Goal: Task Accomplishment & Management: Complete application form

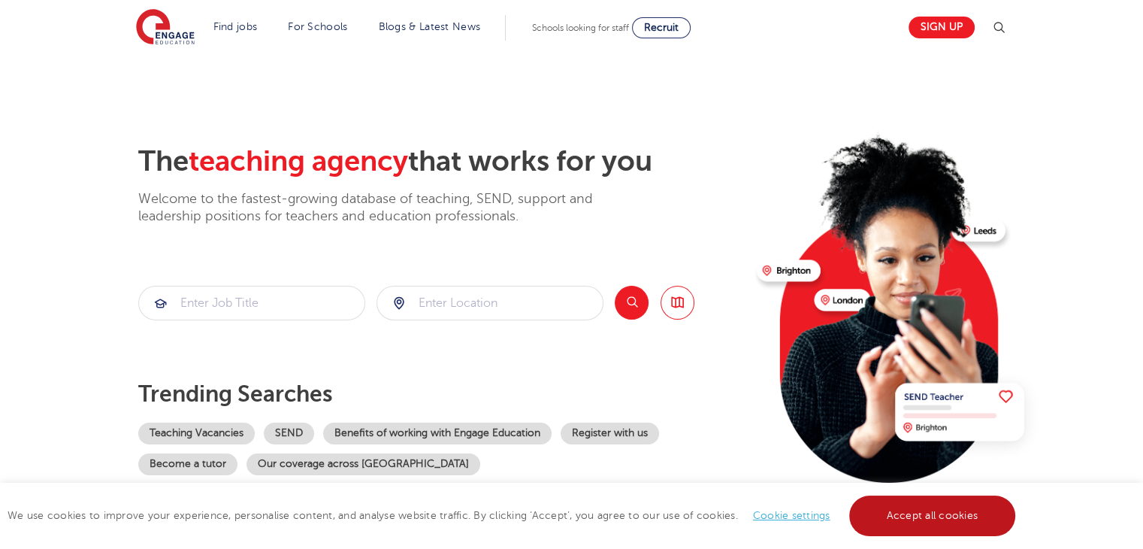
click at [926, 525] on link "Accept all cookies" at bounding box center [932, 515] width 167 height 41
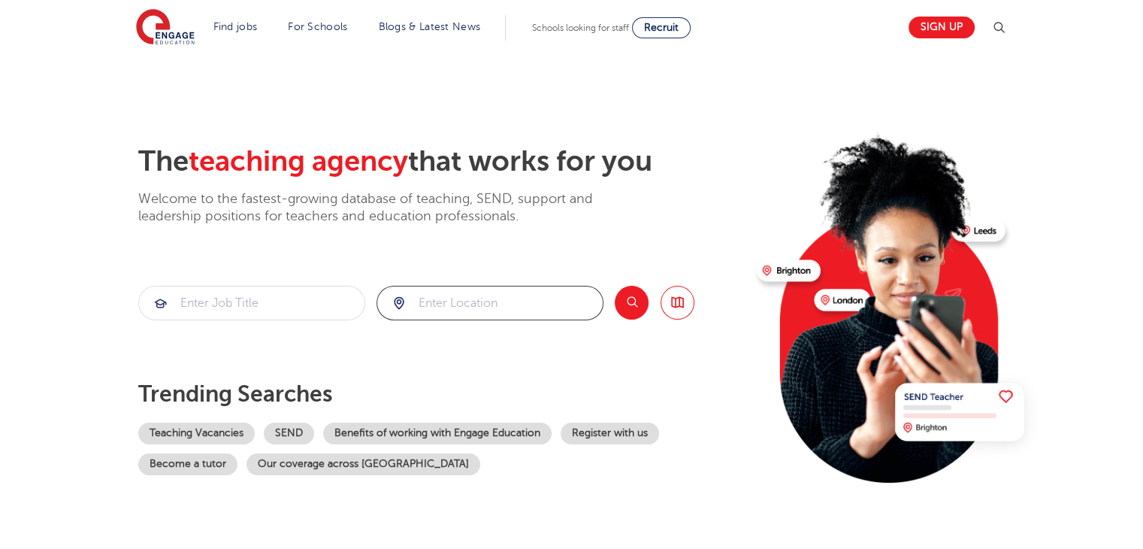
click at [516, 313] on input "search" at bounding box center [490, 302] width 226 height 33
click at [498, 350] on li "[GEOGRAPHIC_DATA]" at bounding box center [490, 347] width 215 height 30
type input "[GEOGRAPHIC_DATA]"
click at [633, 314] on button "Search" at bounding box center [632, 303] width 34 height 34
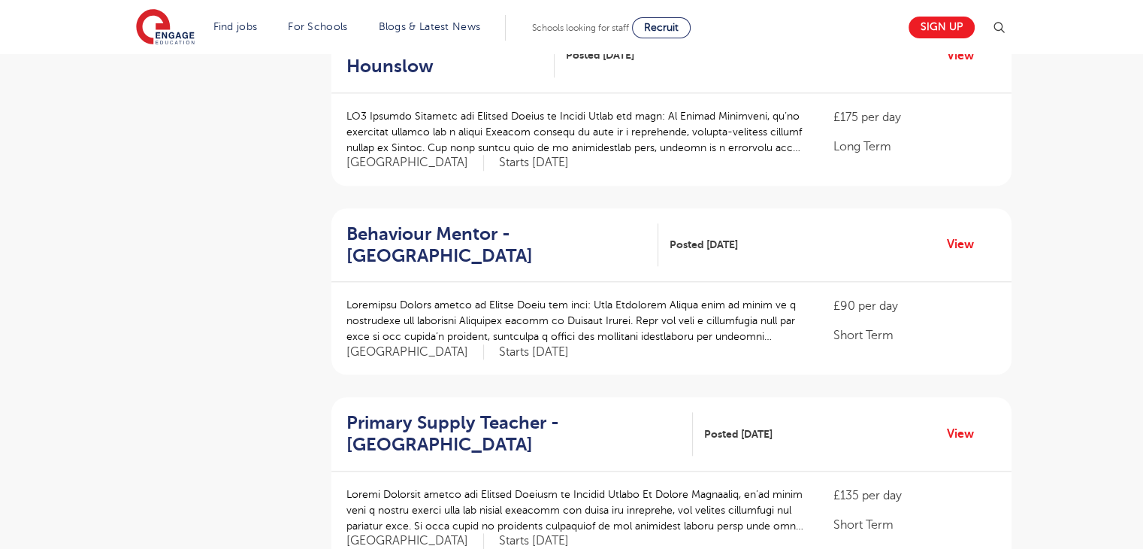
scroll to position [1630, 0]
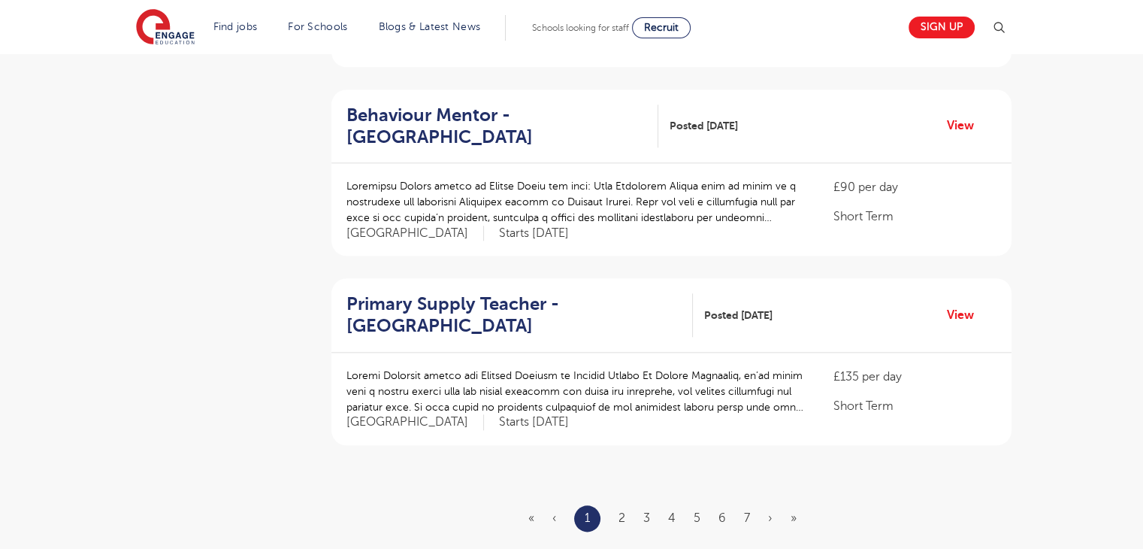
click at [626, 505] on ul "« ‹ 1 2 3 4 5 6 7 › »" at bounding box center [671, 518] width 286 height 26
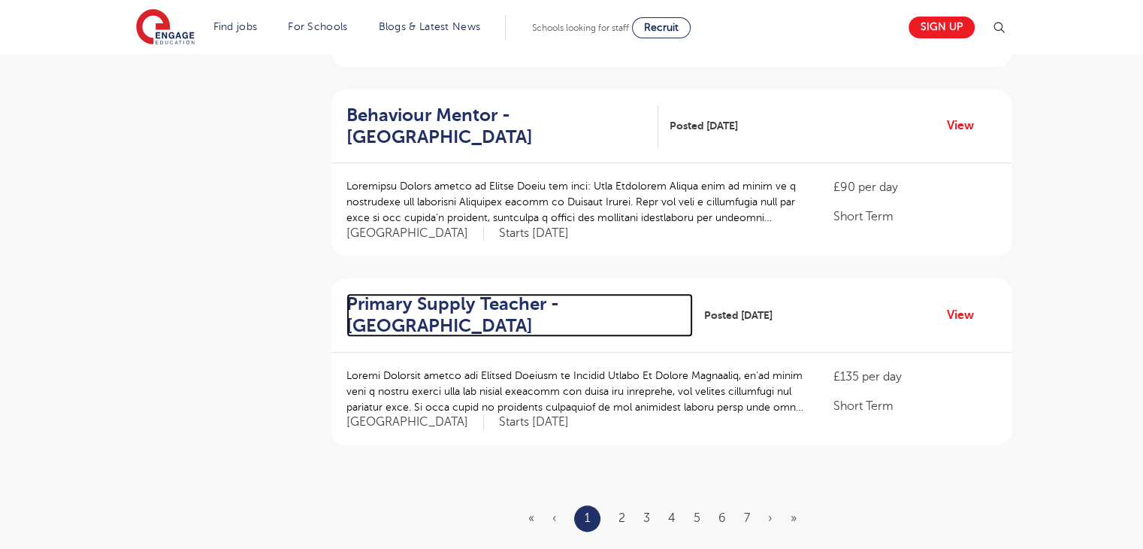
click at [490, 293] on h2 "Primary Supply Teacher - Waltham Forest" at bounding box center [514, 315] width 335 height 44
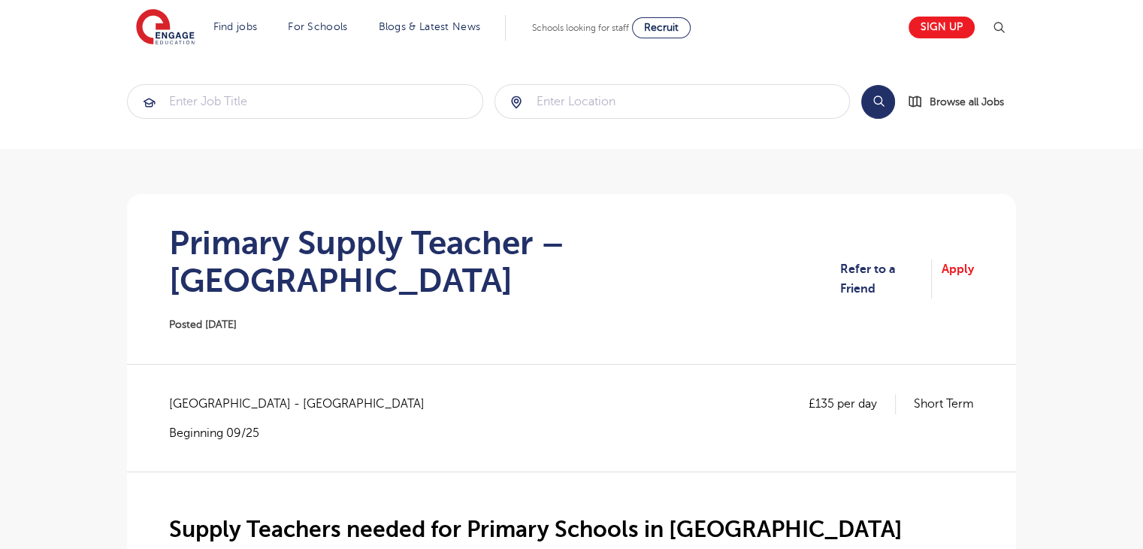
drag, startPoint x: 1140, startPoint y: 95, endPoint x: 1154, endPoint y: 103, distance: 15.5
click at [1143, 96] on section "Search Browse all Jobs" at bounding box center [571, 101] width 1143 height 95
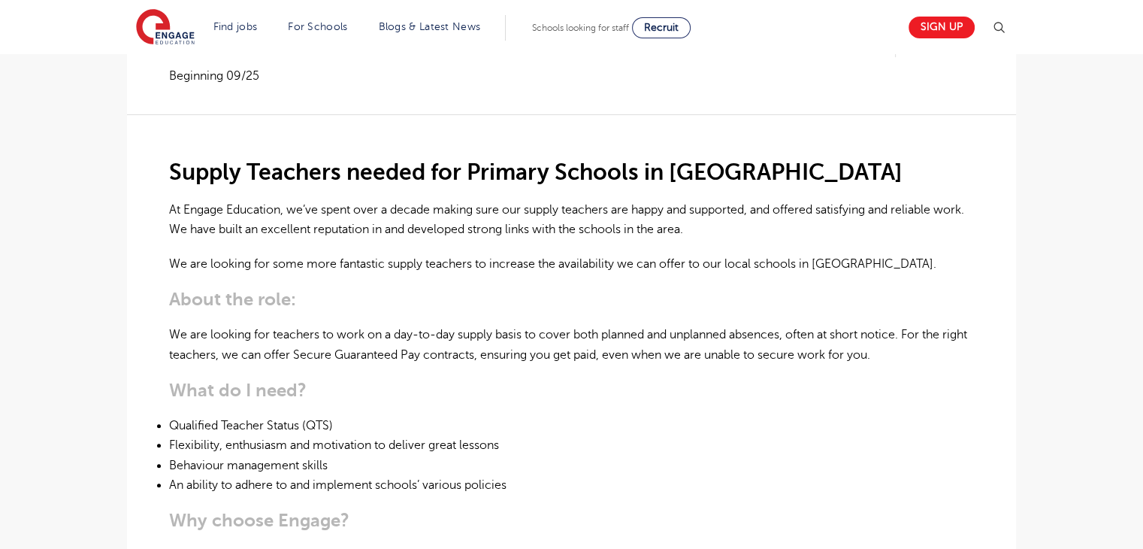
scroll to position [364, 0]
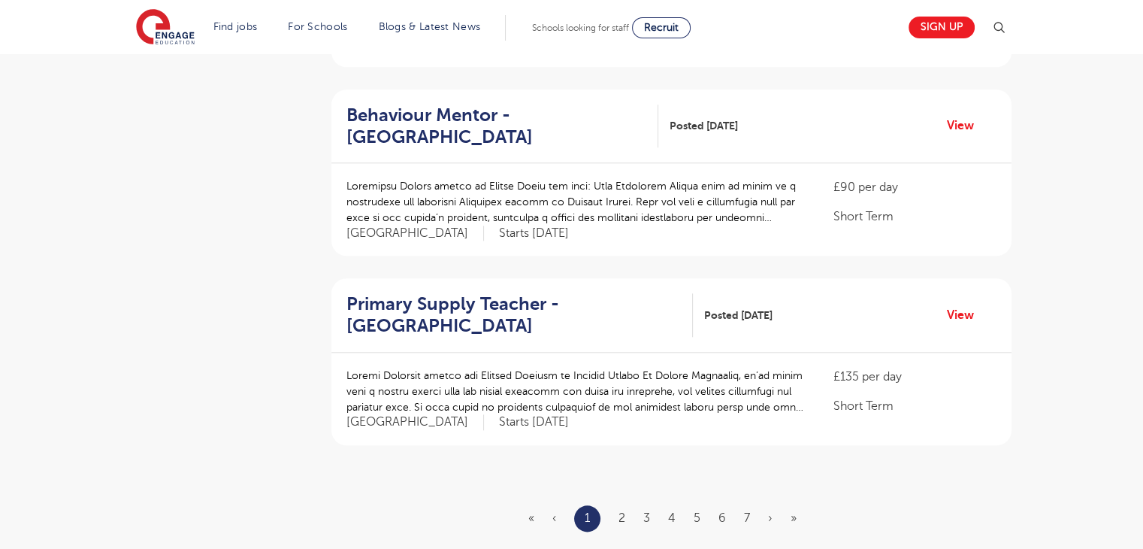
scroll to position [1630, 0]
click at [617, 505] on ul "« ‹ 1 2 3 4 5 6 7 › »" at bounding box center [671, 518] width 286 height 26
click at [619, 511] on link "2" at bounding box center [622, 518] width 7 height 14
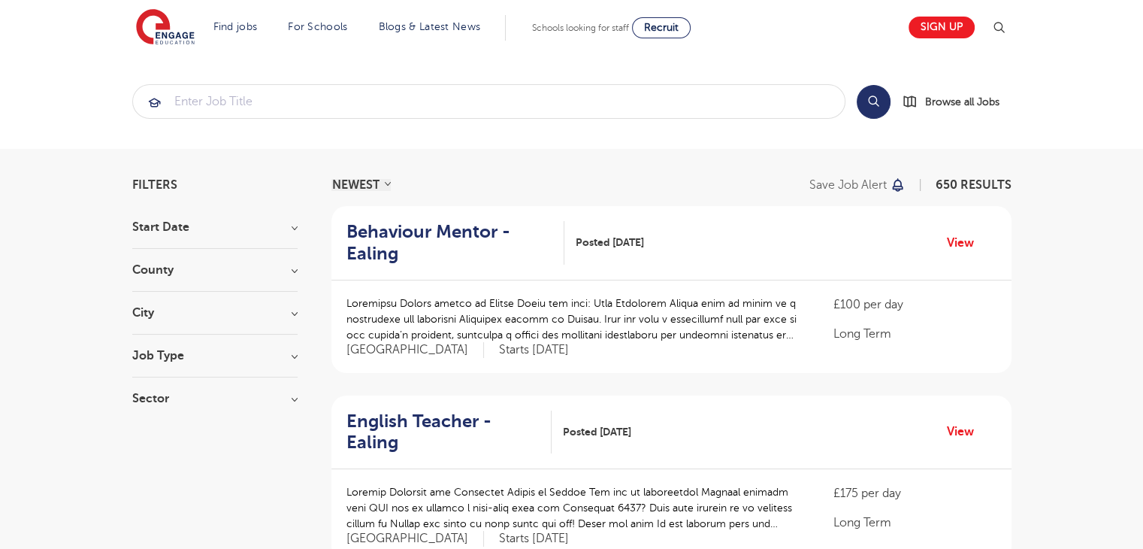
scroll to position [68, 0]
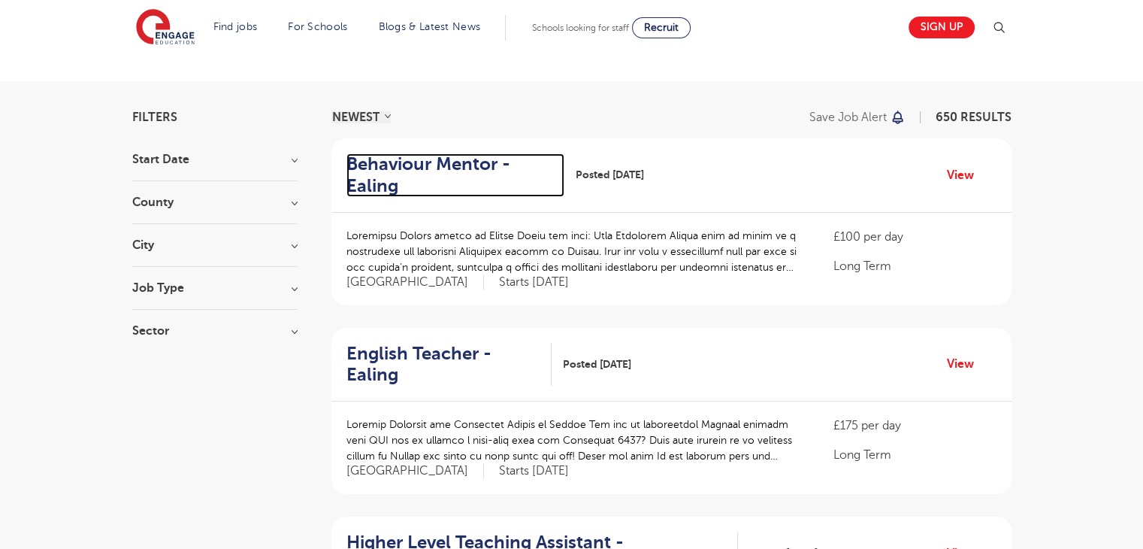
click at [415, 169] on h2 "Behaviour Mentor - Ealing" at bounding box center [450, 175] width 207 height 44
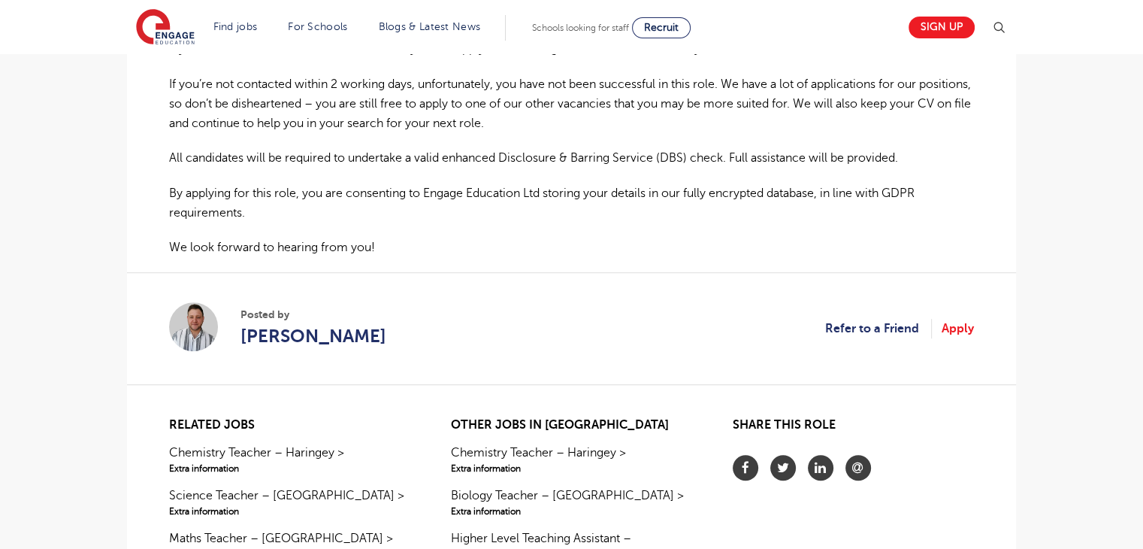
scroll to position [963, 0]
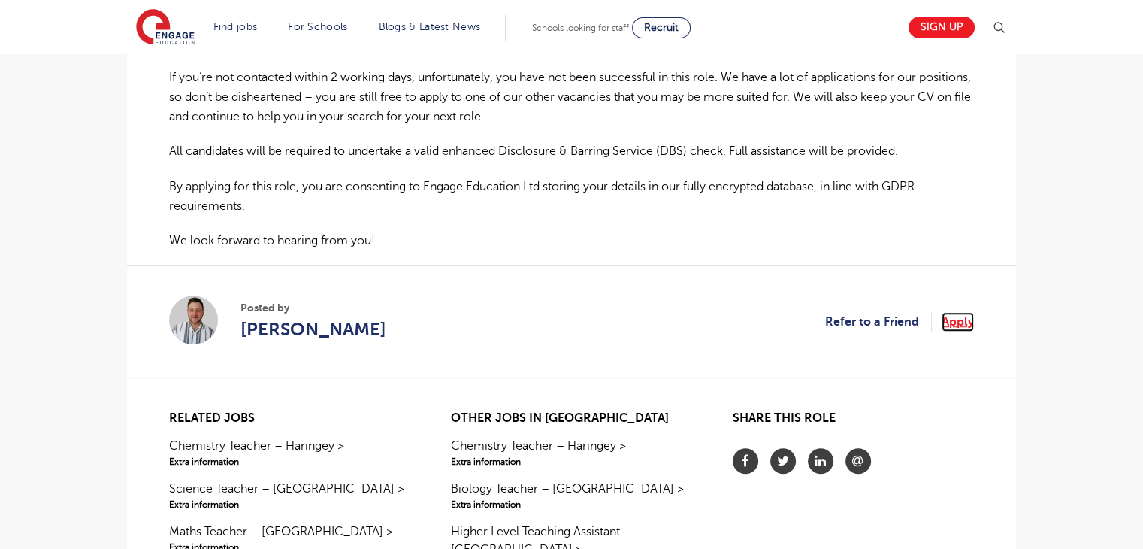
click at [956, 319] on link "Apply" at bounding box center [958, 322] width 32 height 20
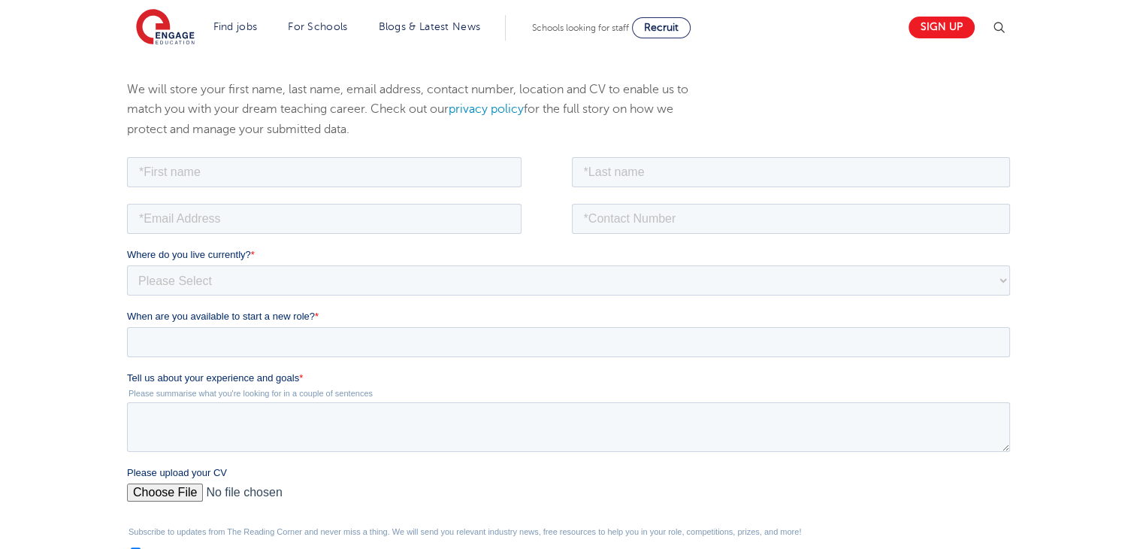
scroll to position [164, 0]
click at [332, 162] on input "text" at bounding box center [324, 176] width 395 height 30
type input "Bassah"
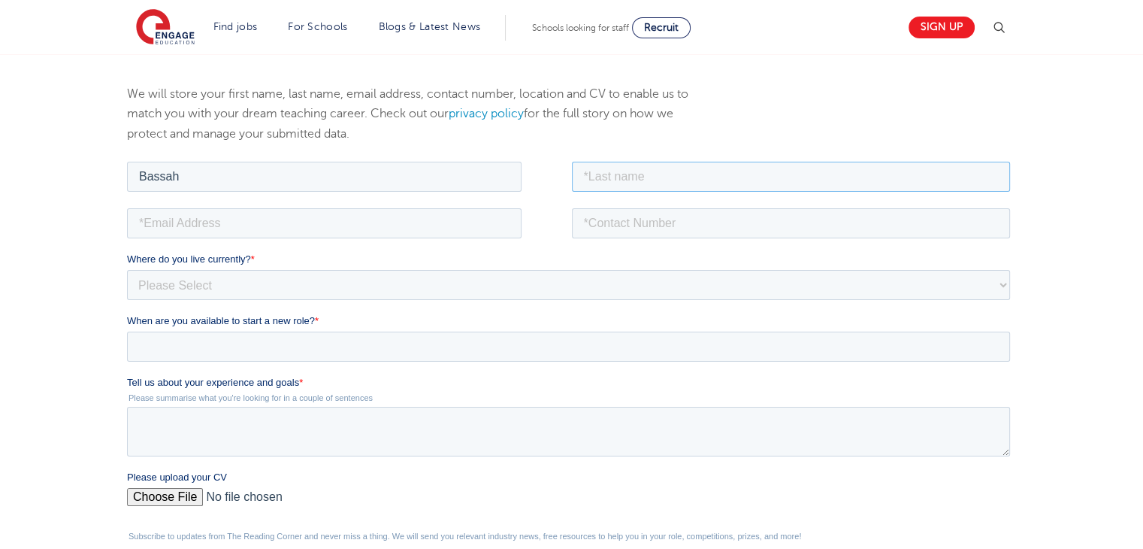
type input "Aiddo-Mensah"
type input "bassah99am@gmail.com"
type input "07951749229"
click at [298, 287] on select "Please Select [GEOGRAPHIC_DATA] [GEOGRAPHIC_DATA] [GEOGRAPHIC_DATA] [GEOGRAPHIC…" at bounding box center [568, 284] width 883 height 30
select select "UK"
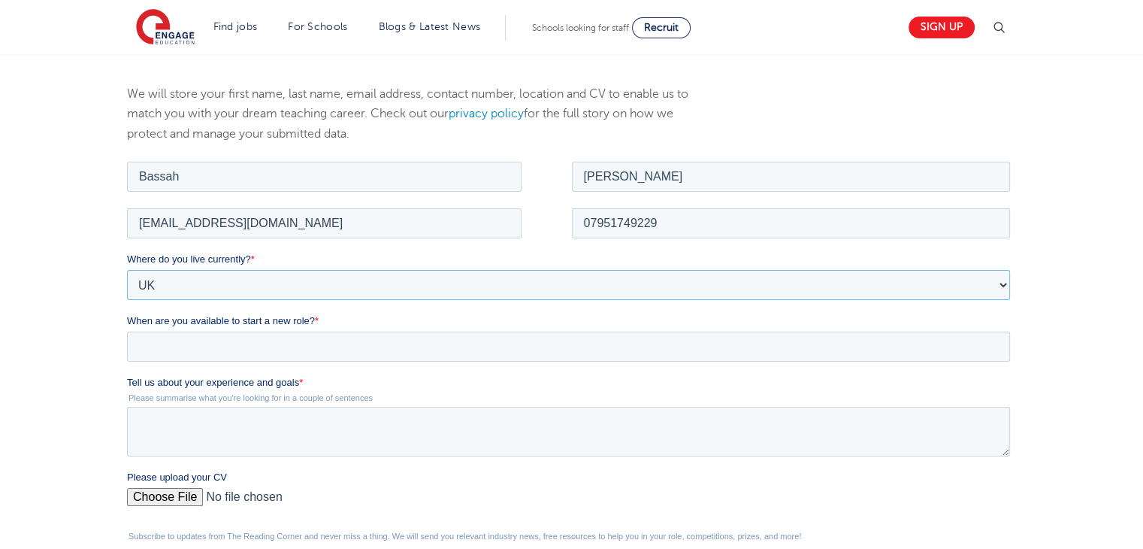
click at [127, 269] on select "Please Select [GEOGRAPHIC_DATA] [GEOGRAPHIC_DATA] [GEOGRAPHIC_DATA] [GEOGRAPHIC…" at bounding box center [568, 284] width 883 height 30
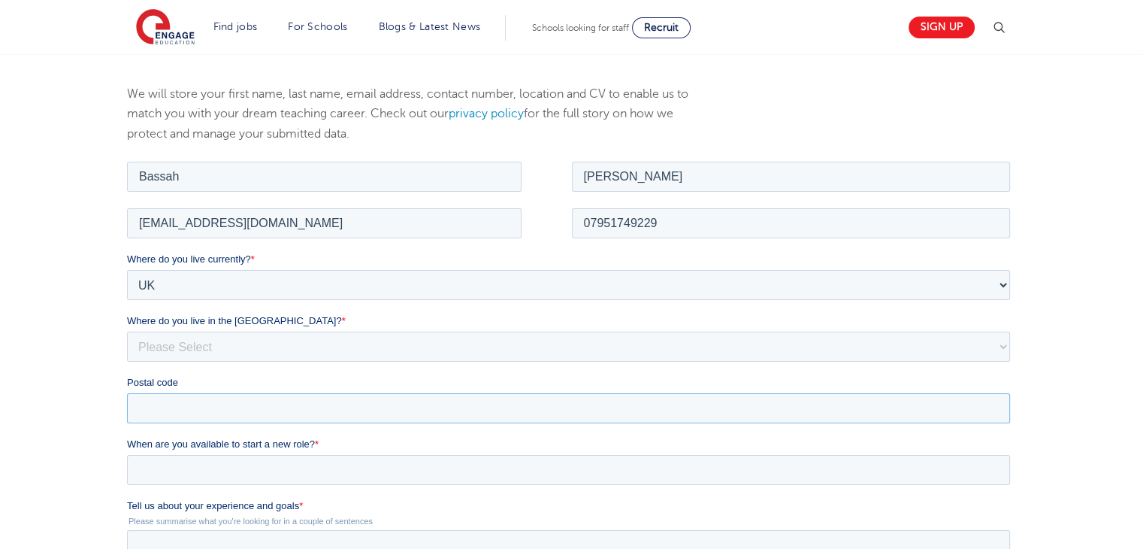
click at [291, 409] on input "Postal code" at bounding box center [568, 407] width 883 height 30
type input "E9 5HW"
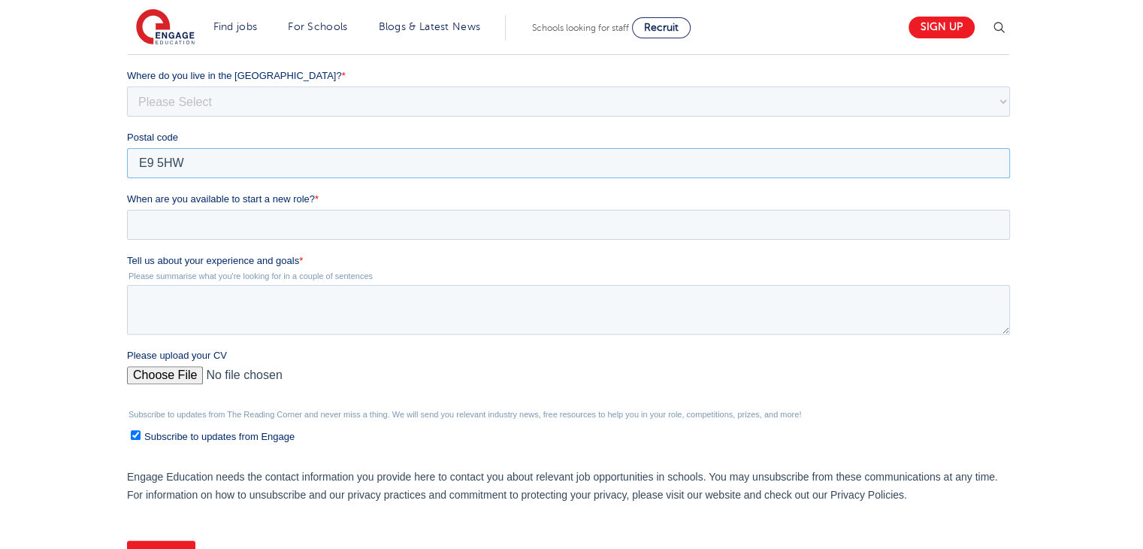
scroll to position [411, 0]
click at [352, 231] on input "When are you available to start a new role? *" at bounding box center [568, 222] width 883 height 30
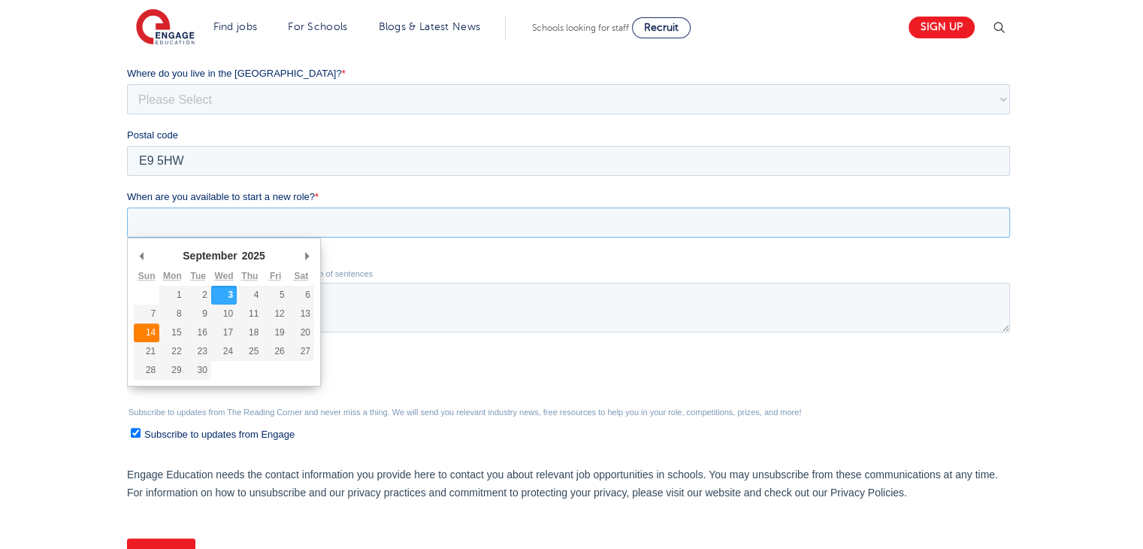
type div "2025-09-14"
type input "2025/09/14"
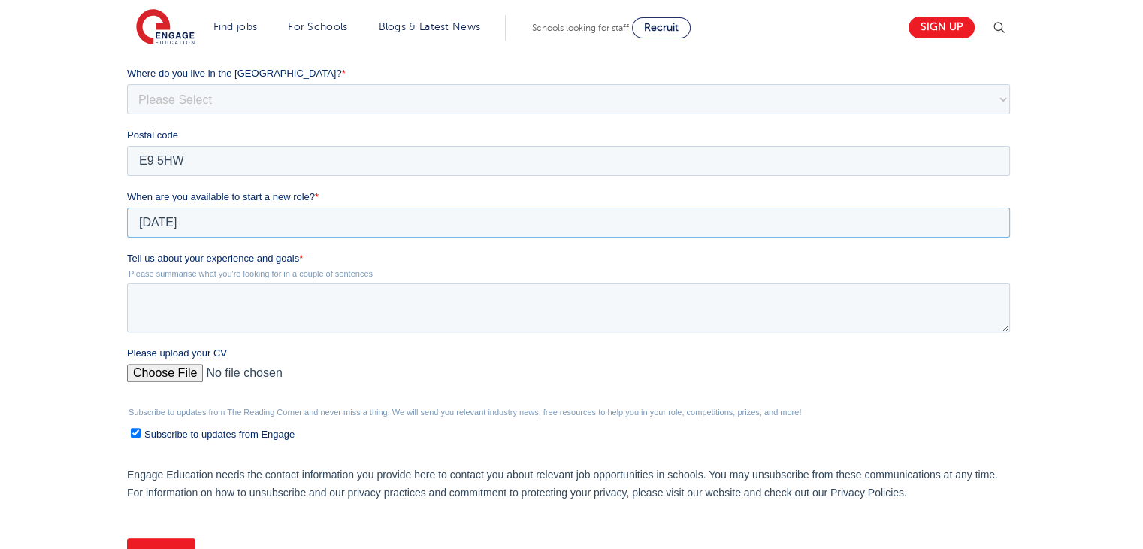
click at [214, 223] on input "2025/09/14" at bounding box center [568, 222] width 883 height 30
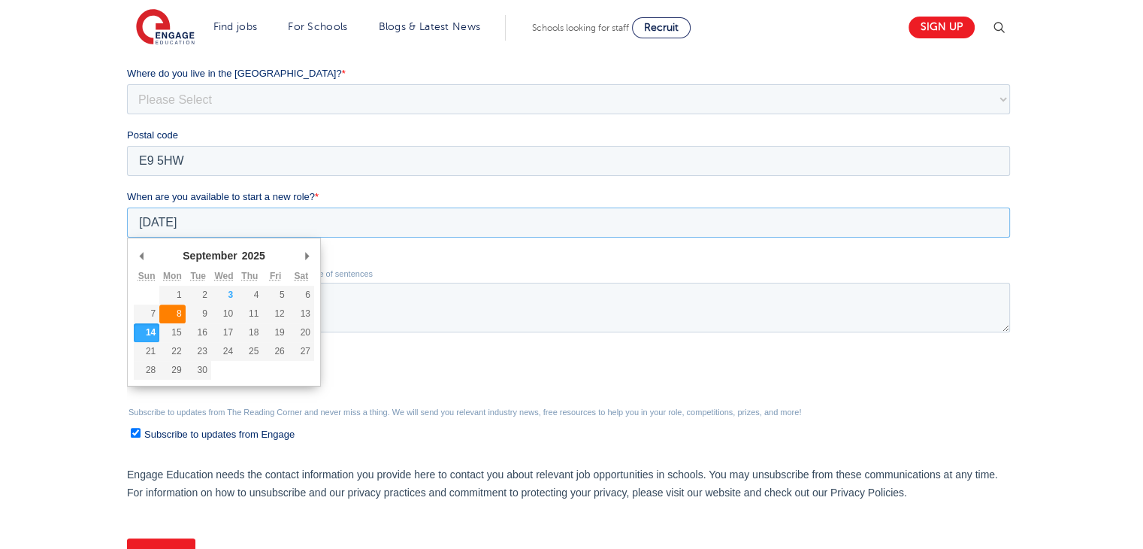
type div "2025-09-08"
type input "2025/09/08"
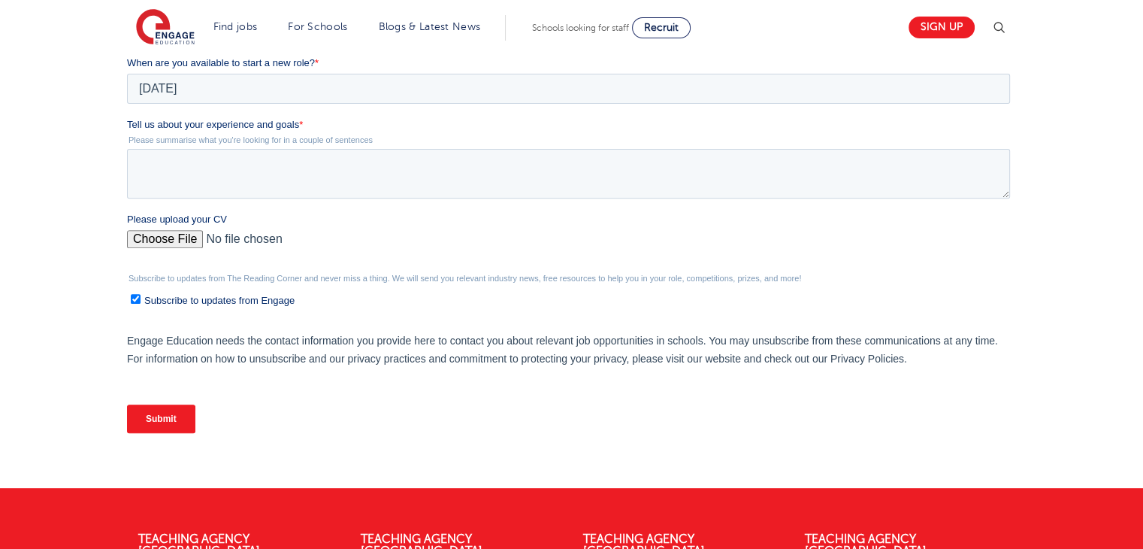
scroll to position [550, 0]
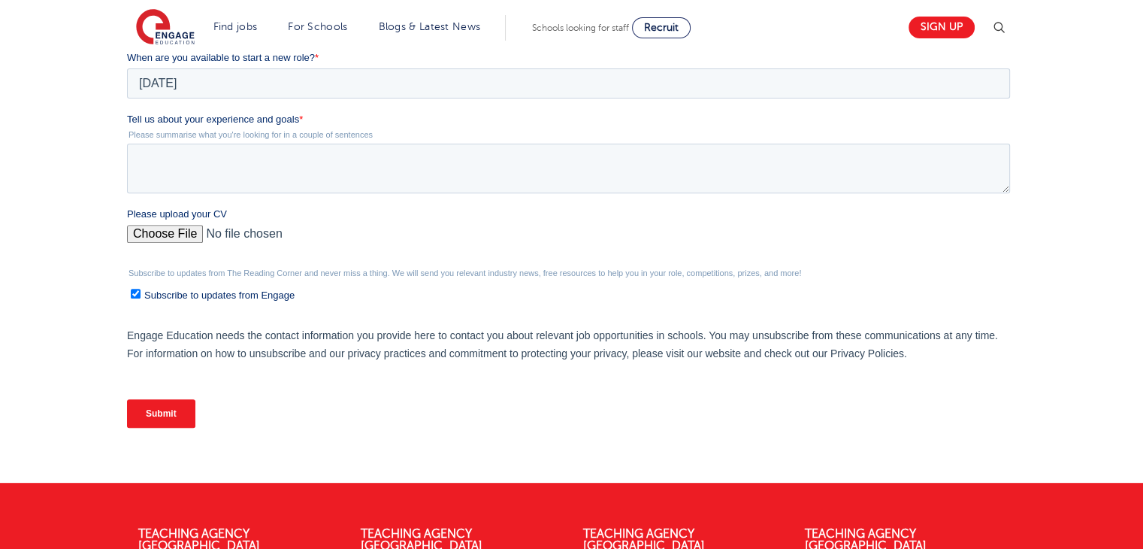
drag, startPoint x: 248, startPoint y: -109, endPoint x: 318, endPoint y: 131, distance: 249.8
click at [129, 116] on span "Tell us about your experience and goals" at bounding box center [213, 119] width 172 height 11
click at [129, 144] on textarea "Tell us about your experience and goals *" at bounding box center [568, 169] width 883 height 50
click at [120, 117] on div "We will store your first name, last name, email address, contact number, locati…" at bounding box center [572, 75] width 912 height 755
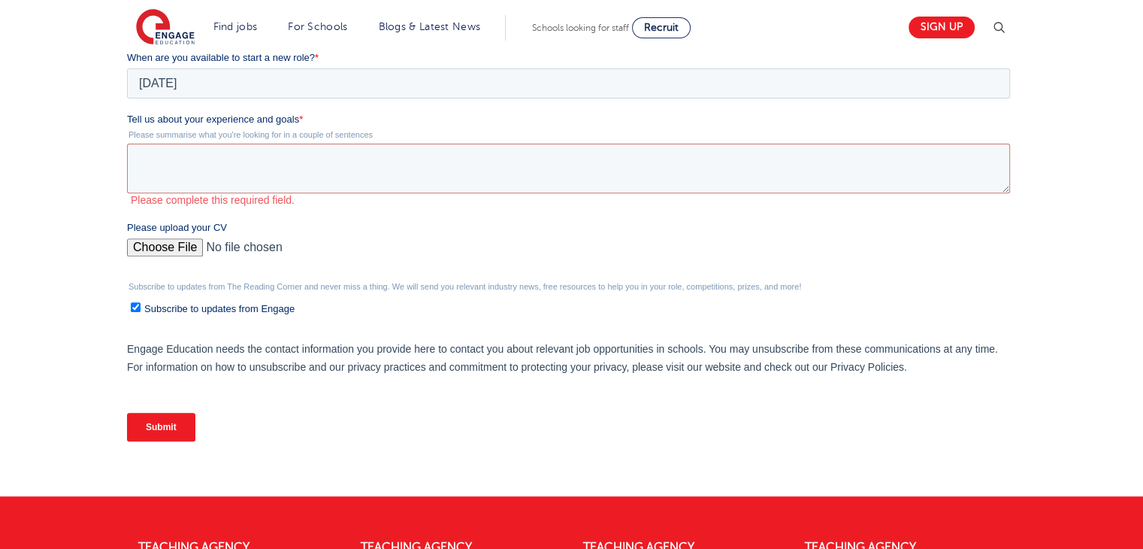
click at [132, 118] on span "Tell us about your experience and goals" at bounding box center [213, 119] width 172 height 11
click at [132, 144] on textarea "Tell us about your experience and goals *" at bounding box center [568, 169] width 883 height 50
drag, startPoint x: 127, startPoint y: 117, endPoint x: 179, endPoint y: 125, distance: 52.4
click at [177, 125] on label "Tell us about your experience and goals *" at bounding box center [571, 119] width 889 height 15
click at [180, 123] on span "Tell us about your experience and goals" at bounding box center [213, 119] width 172 height 11
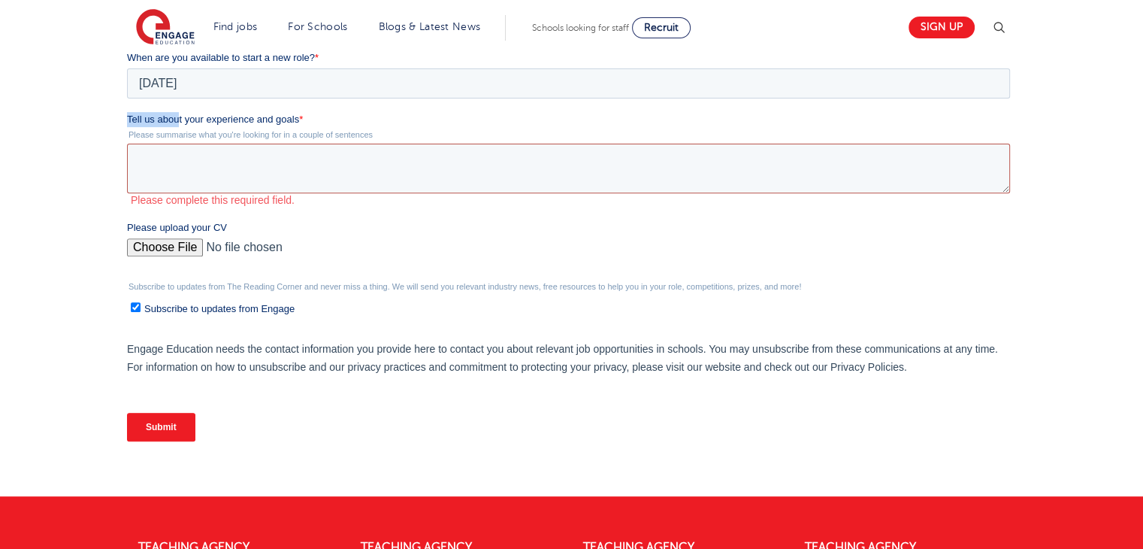
click at [180, 144] on textarea "Tell us about your experience and goals *" at bounding box center [568, 169] width 883 height 50
drag, startPoint x: 250, startPoint y: -108, endPoint x: 294, endPoint y: 123, distance: 235.0
click at [313, 121] on label "Tell us about your experience and goals *" at bounding box center [571, 119] width 889 height 15
click at [313, 144] on textarea "Tell us about your experience and goals *" at bounding box center [568, 169] width 883 height 50
drag, startPoint x: 128, startPoint y: 117, endPoint x: 315, endPoint y: 121, distance: 187.2
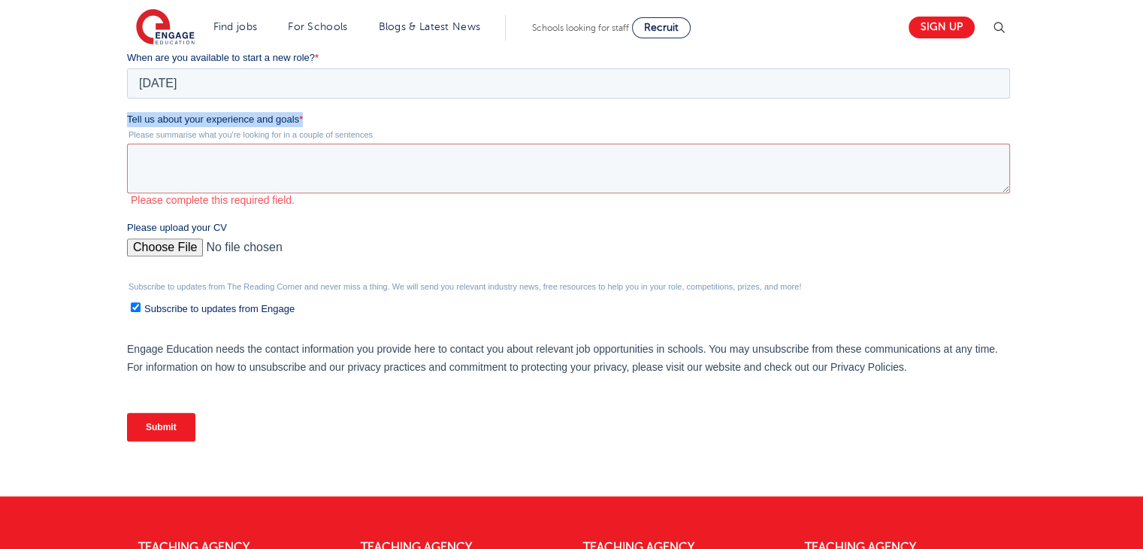
click at [315, 121] on label "Tell us about your experience and goals *" at bounding box center [571, 119] width 889 height 15
copy label "Tell us about your experience and goals *"
click at [388, 159] on textarea "Tell us about your experience and goals *" at bounding box center [568, 169] width 883 height 50
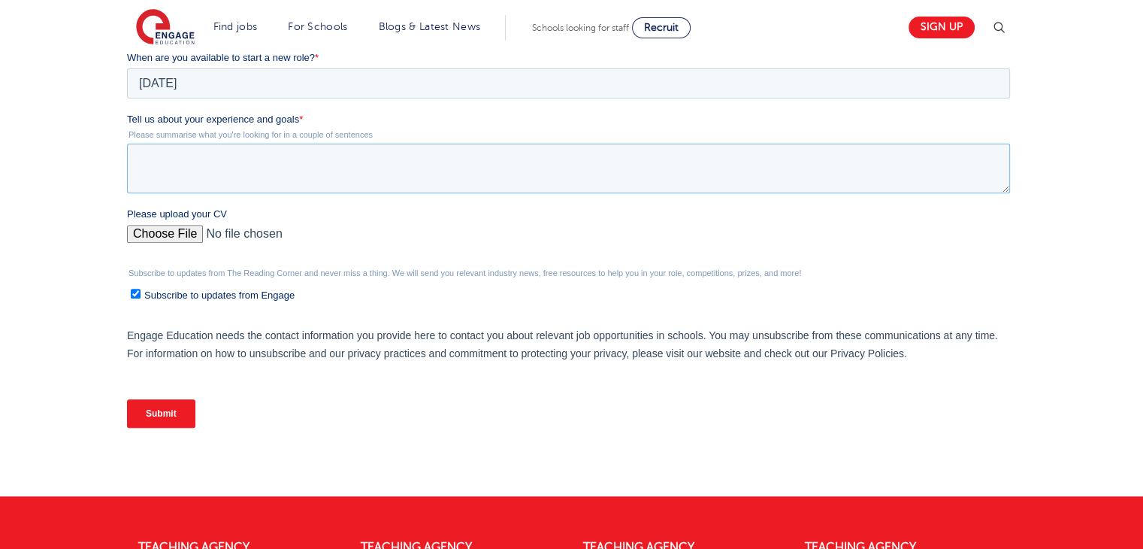
paste textarea "I have valuable experience working with young people through both professional …"
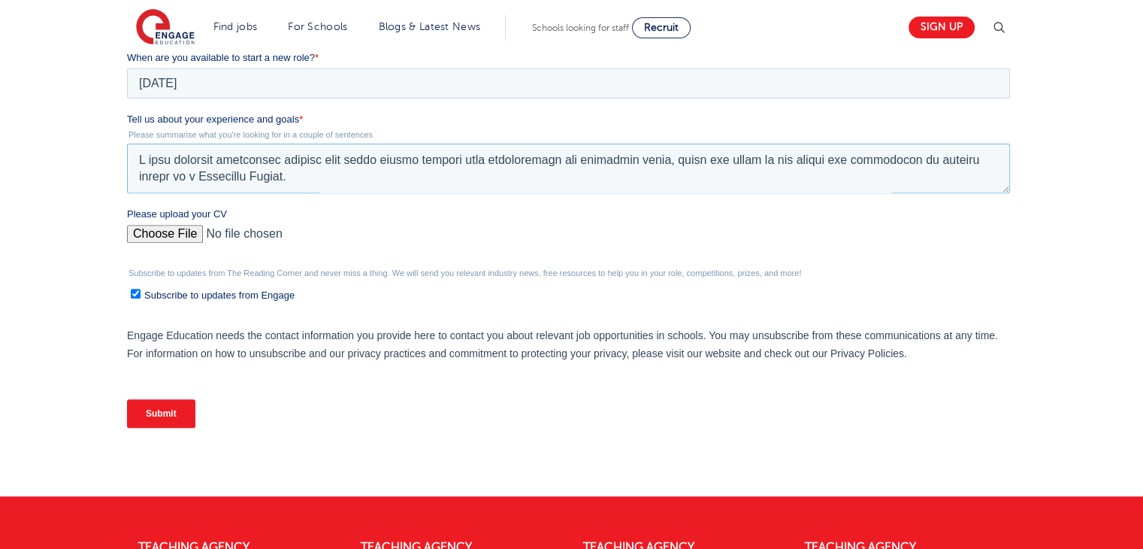
scroll to position [256, 0]
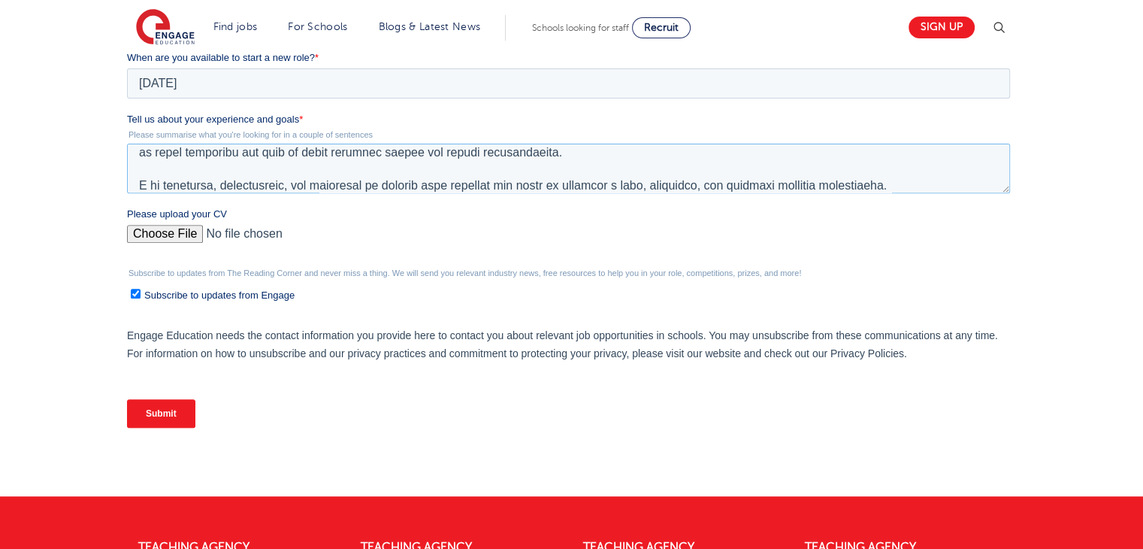
type textarea "I have valuable experience working with young people through both professional …"
click at [158, 231] on input "Please upload your CV" at bounding box center [568, 240] width 883 height 30
type input "C:\fakepath\Behaviour mentor.pdf"
click at [136, 296] on input "Subscribe to updates from Engage" at bounding box center [136, 294] width 10 height 10
checkbox input "false"
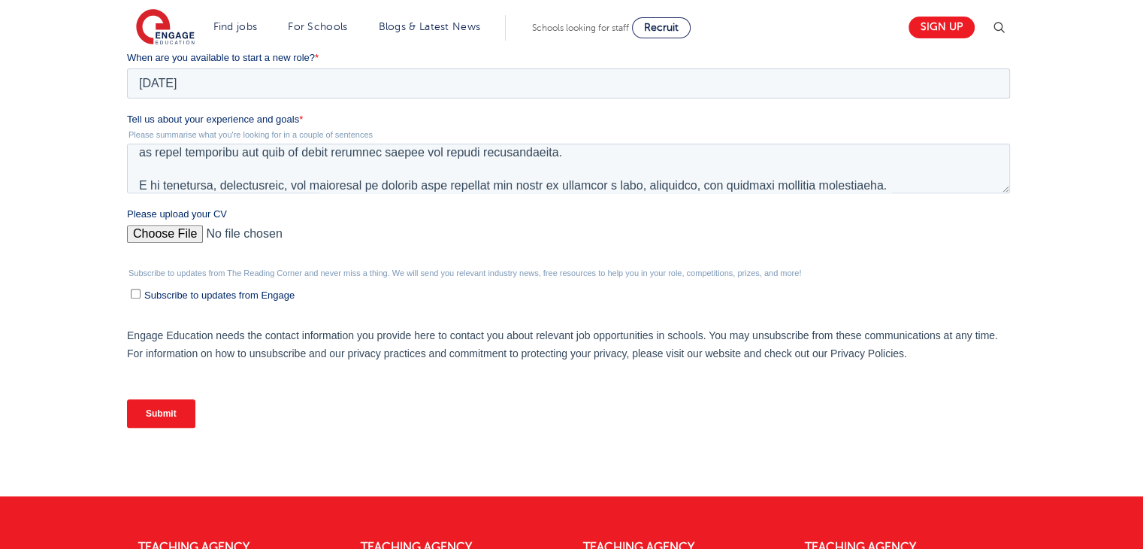
click at [163, 407] on input "Submit" at bounding box center [161, 413] width 68 height 29
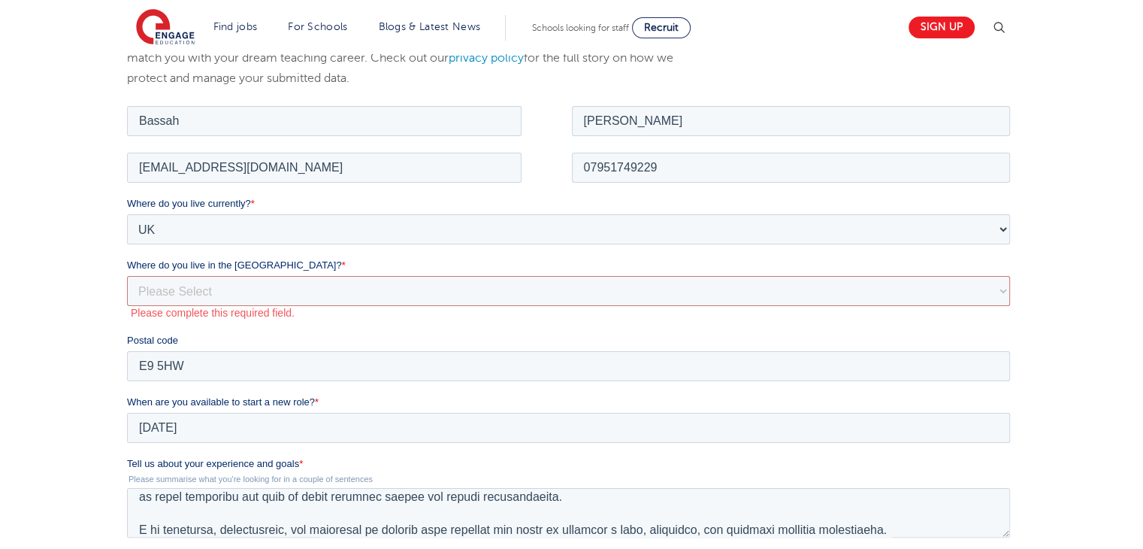
scroll to position [218, 0]
click at [515, 291] on select "Please Select Overseas Barnsley Bedfordshire Berkshire Bournemouth Bracknell Fo…" at bounding box center [568, 292] width 883 height 30
select select "London"
click at [127, 277] on select "Please Select Overseas Barnsley Bedfordshire Berkshire Bournemouth Bracknell Fo…" at bounding box center [568, 292] width 883 height 30
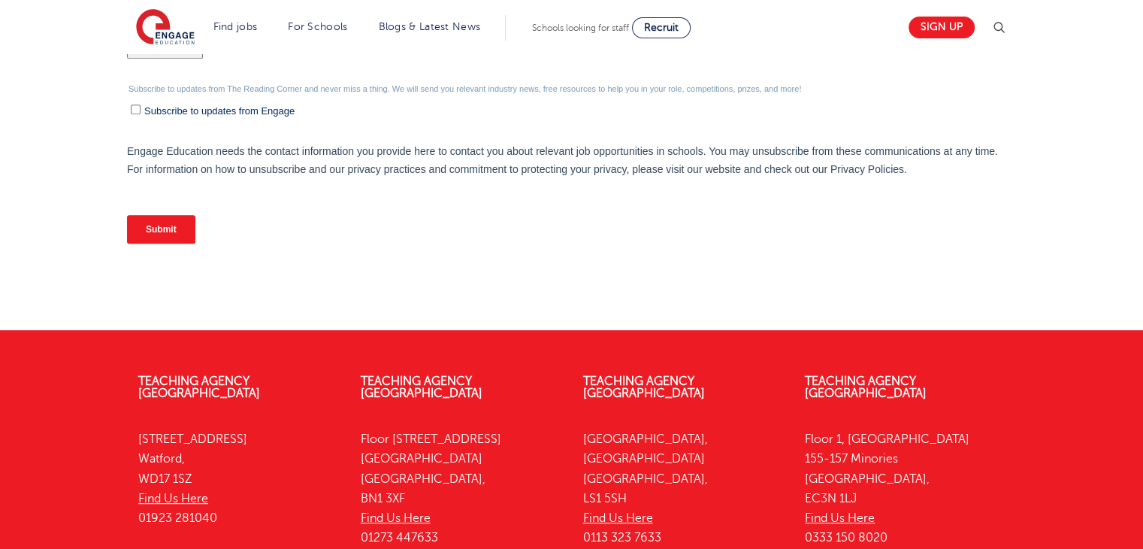
scroll to position [793, 0]
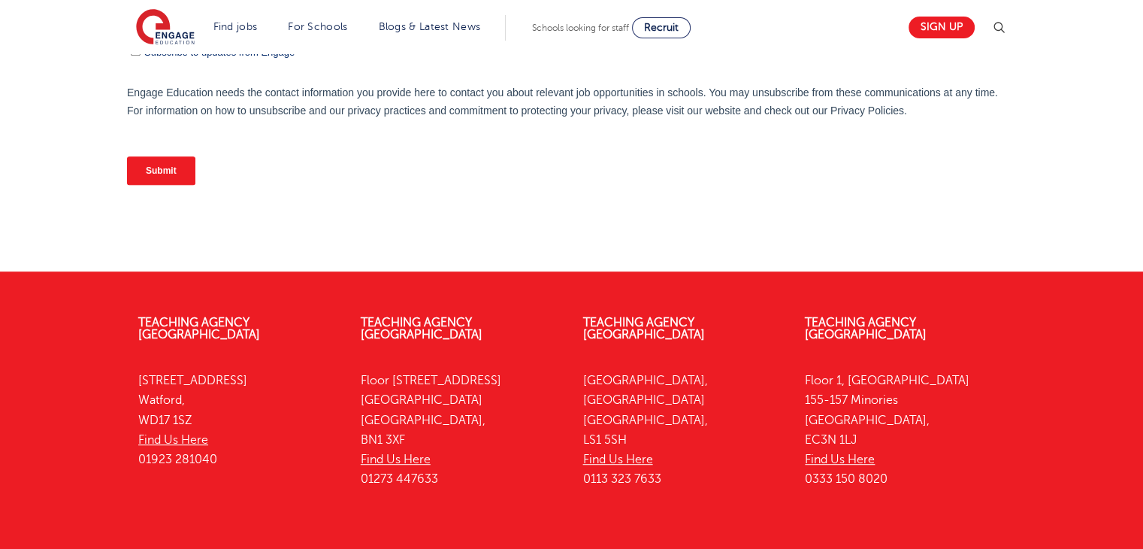
click at [146, 165] on input "Submit" at bounding box center [161, 170] width 68 height 29
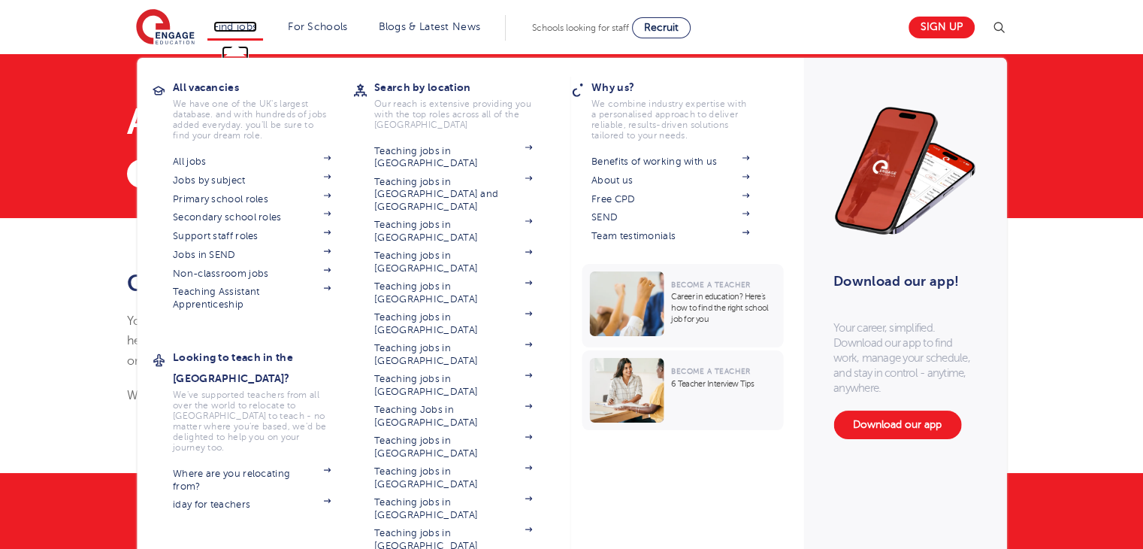
click at [253, 28] on link "Find jobs" at bounding box center [235, 26] width 44 height 11
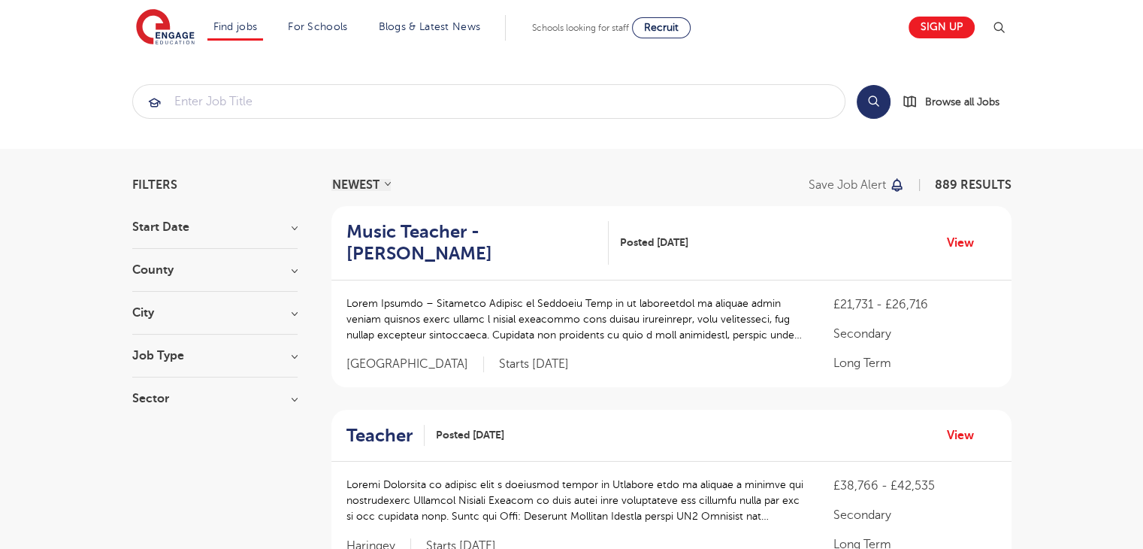
click at [250, 320] on div "City Hounslow 65 Bromley 35 Leeds 32 Newham 32 Wandsworth 32 Show more" at bounding box center [214, 321] width 165 height 28
click at [296, 355] on h3 "Job Type" at bounding box center [214, 356] width 165 height 12
click at [295, 355] on h3 "Job Type" at bounding box center [214, 356] width 165 height 12
click at [295, 395] on h3 "Sector" at bounding box center [214, 398] width 165 height 12
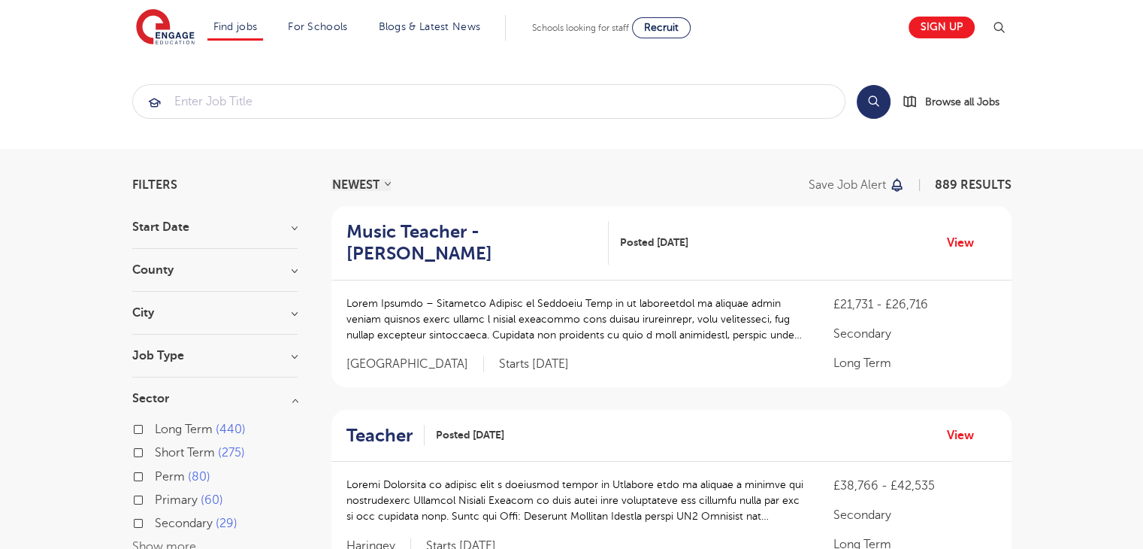
click at [295, 395] on h3 "Sector" at bounding box center [214, 398] width 165 height 12
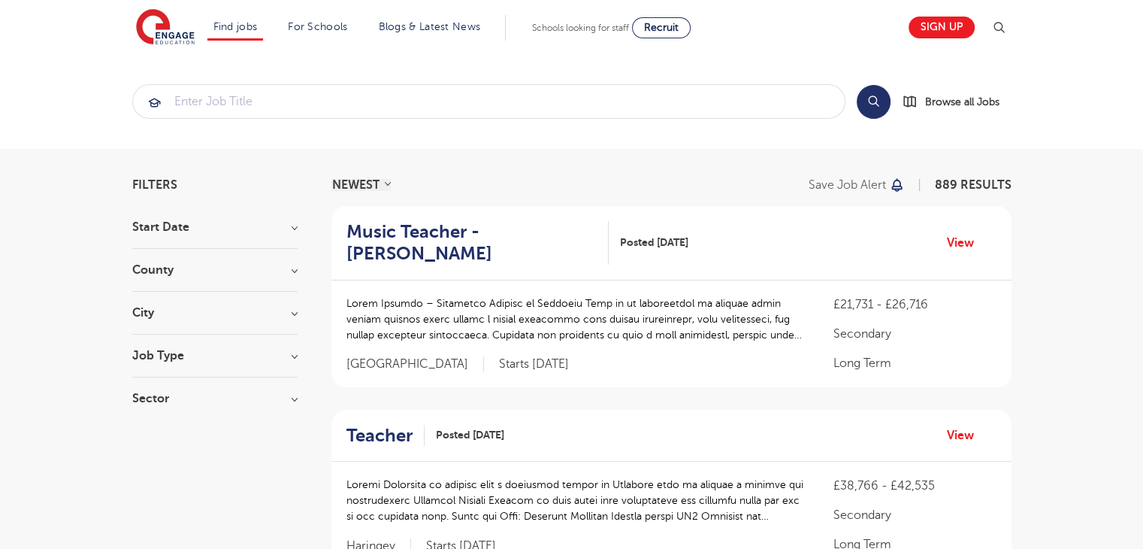
click at [294, 312] on h3 "City" at bounding box center [214, 313] width 165 height 12
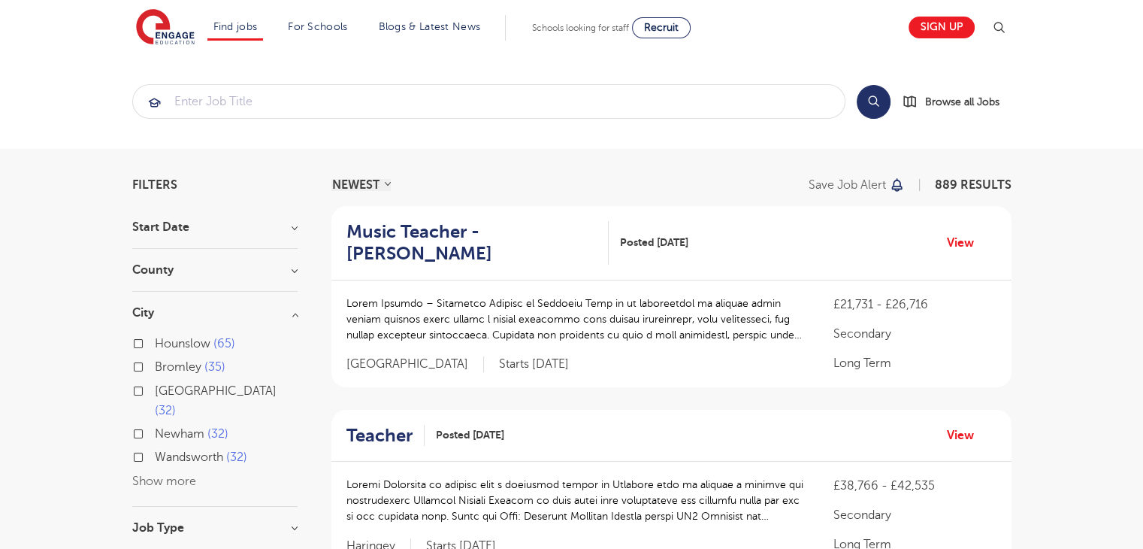
click at [177, 474] on button "Show more" at bounding box center [164, 481] width 64 height 14
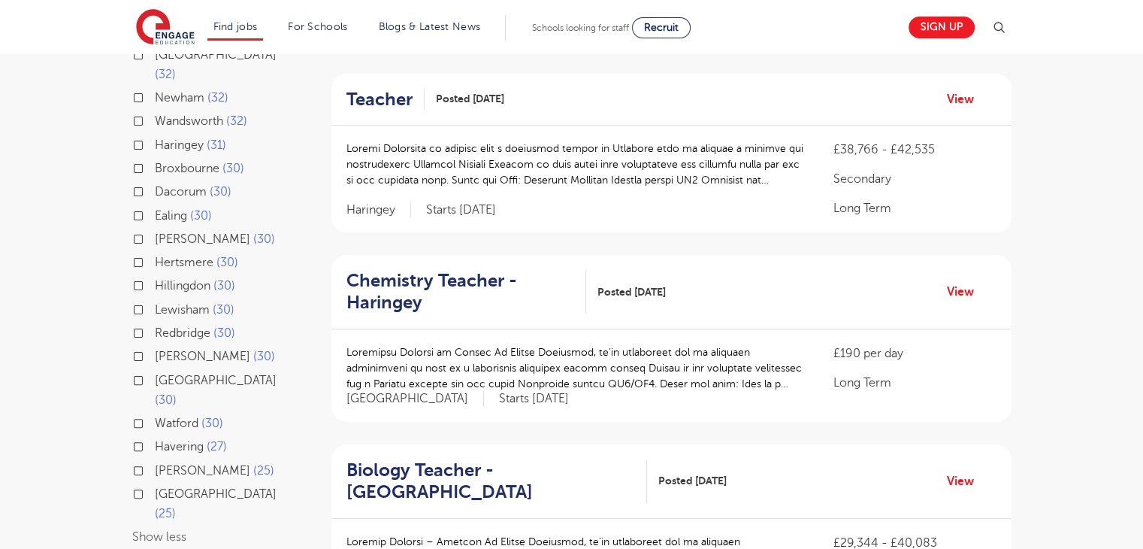
scroll to position [339, 0]
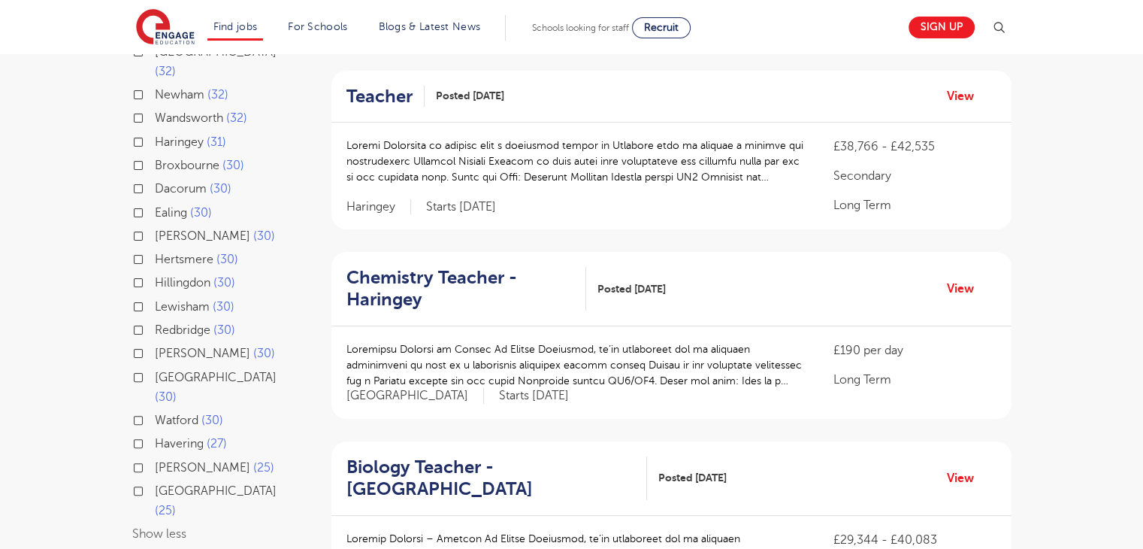
click at [155, 226] on label "Hackney 30" at bounding box center [215, 236] width 120 height 20
click at [155, 229] on input "Hackney 30" at bounding box center [160, 234] width 10 height 10
checkbox input "true"
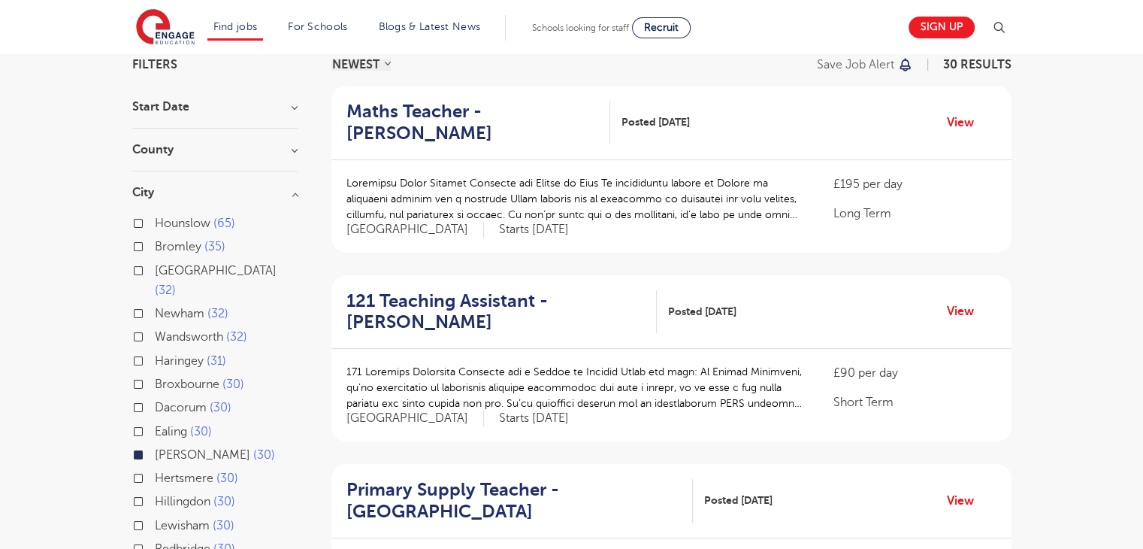
scroll to position [253, 0]
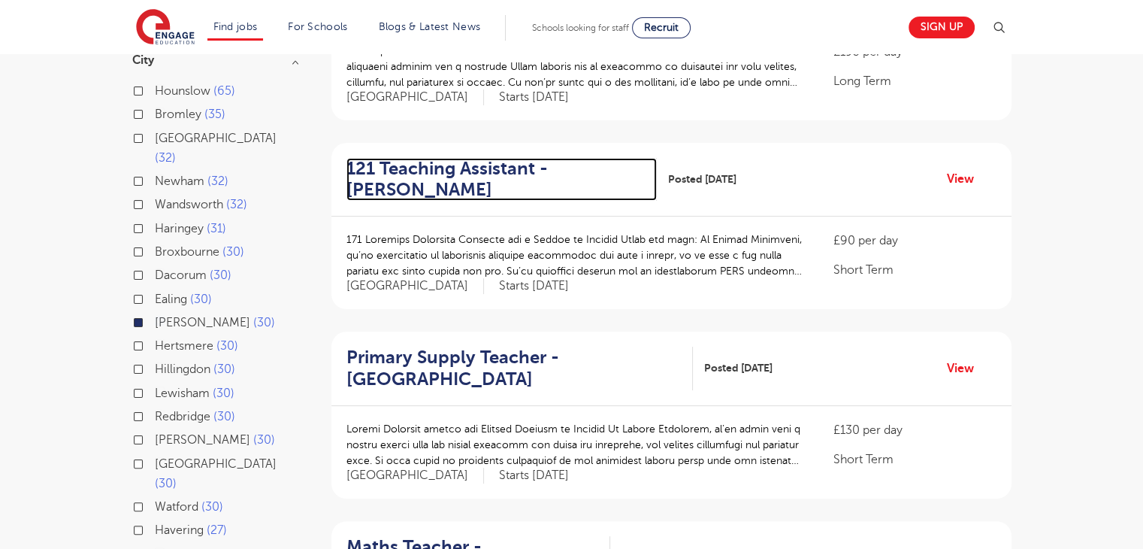
click at [462, 162] on h2 "121 Teaching Assistant - Hackney" at bounding box center [496, 180] width 298 height 44
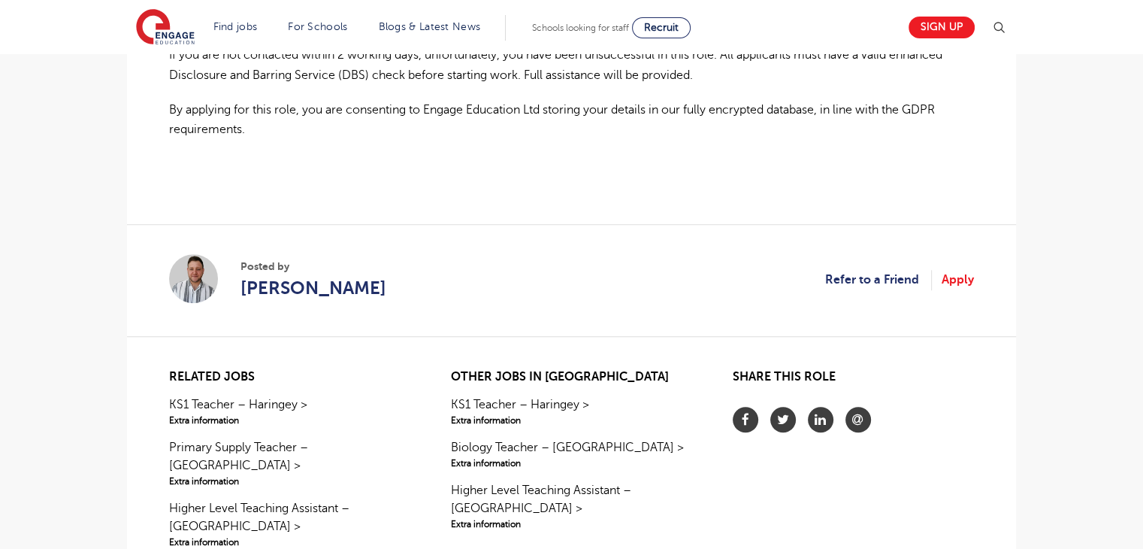
scroll to position [1157, 0]
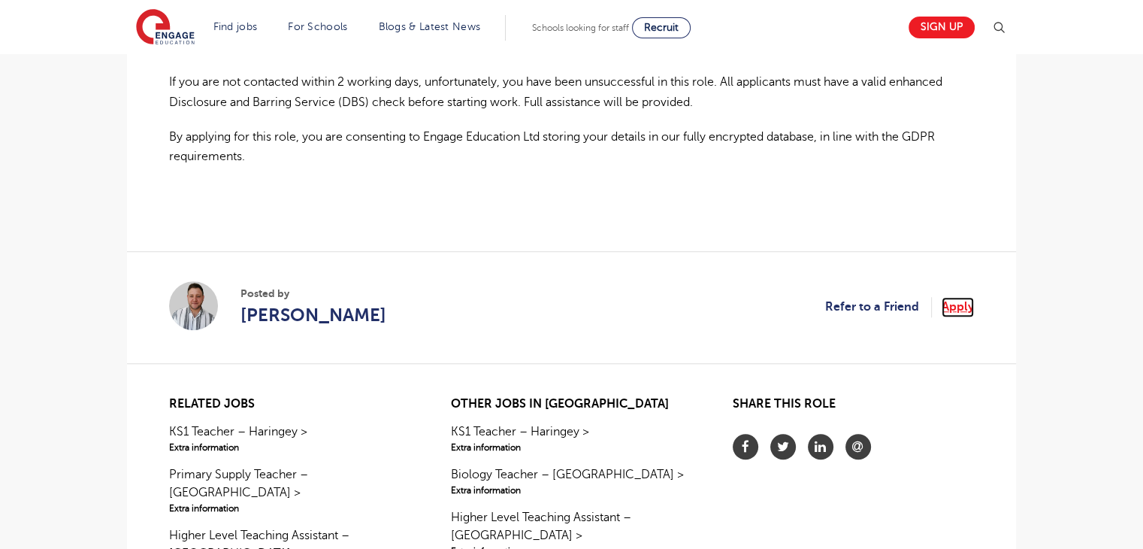
click at [962, 297] on link "Apply" at bounding box center [958, 307] width 32 height 20
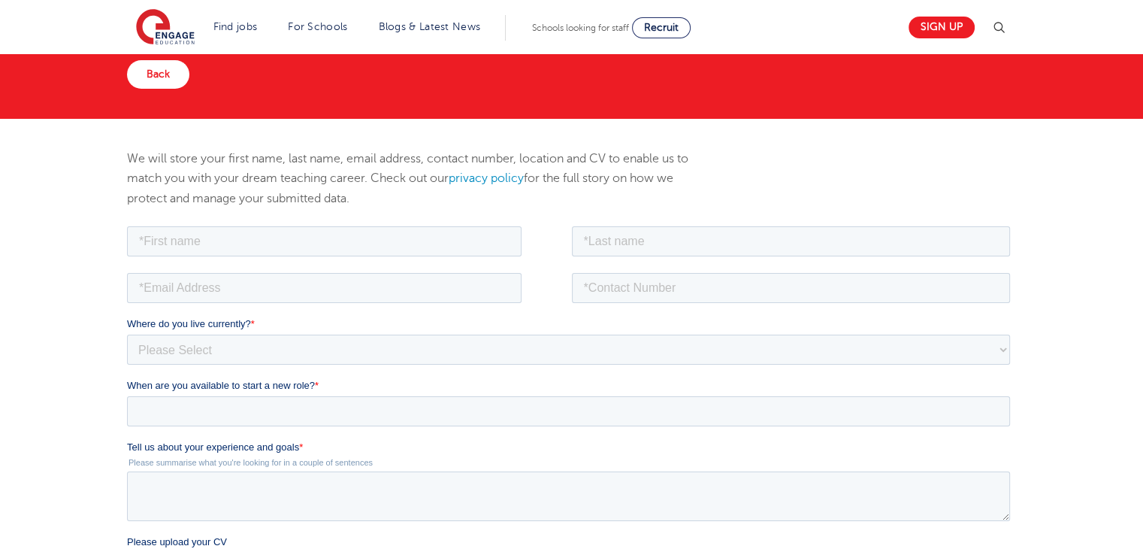
scroll to position [132, 0]
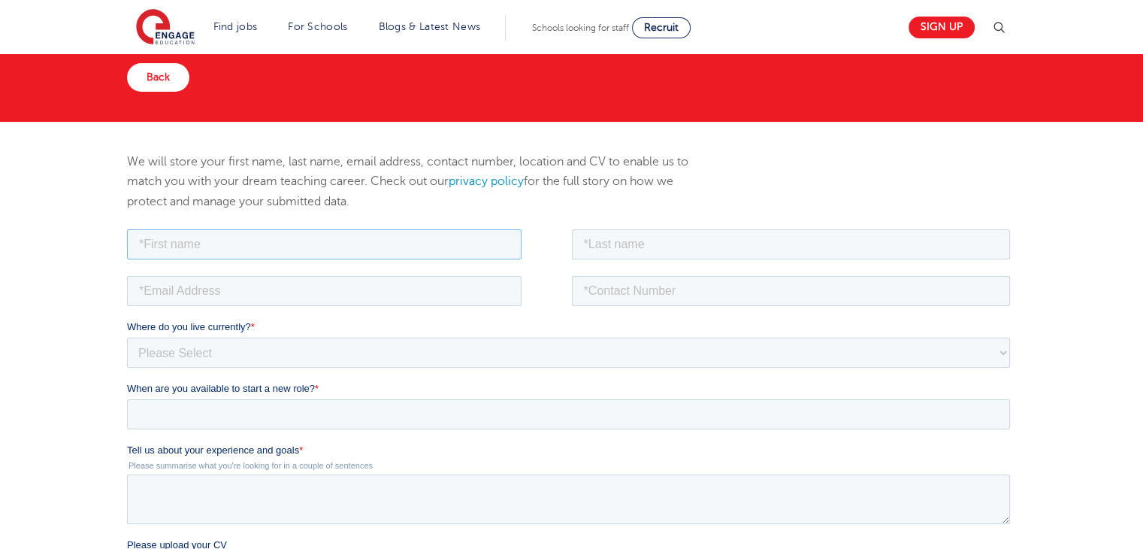
click at [460, 248] on input "text" at bounding box center [324, 244] width 395 height 30
type input "Bassah"
type input "[PERSON_NAME]"
type input "[EMAIL_ADDRESS][DOMAIN_NAME]"
type input "07951749229"
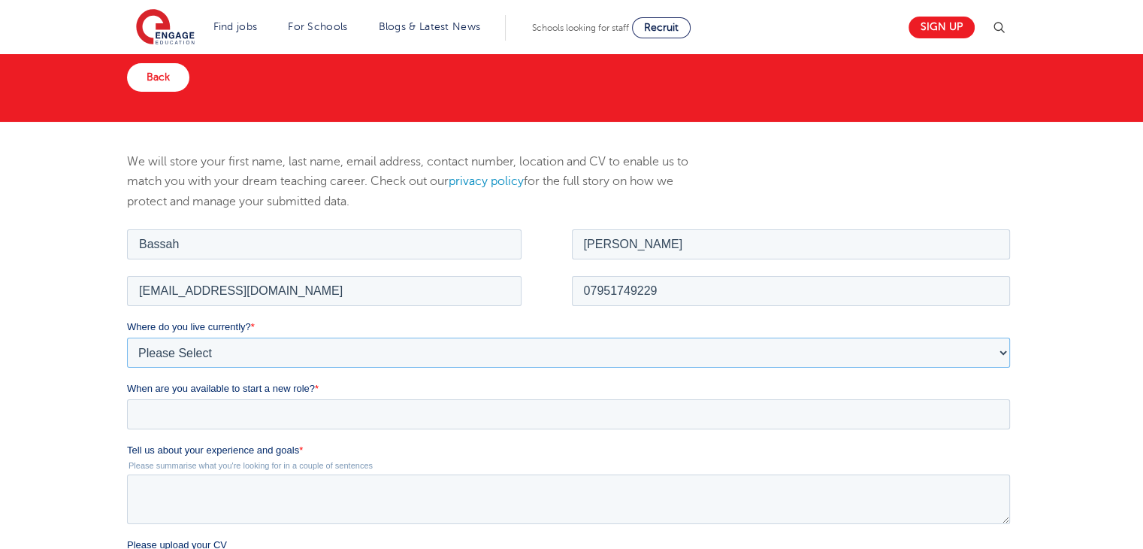
click at [397, 348] on select "Please Select UK Canada Ireland Australia New Zealand Europe USA South Africa J…" at bounding box center [568, 352] width 883 height 30
select select "UK"
click at [127, 337] on select "Please Select UK Canada Ireland Australia New Zealand Europe USA South Africa J…" at bounding box center [568, 352] width 883 height 30
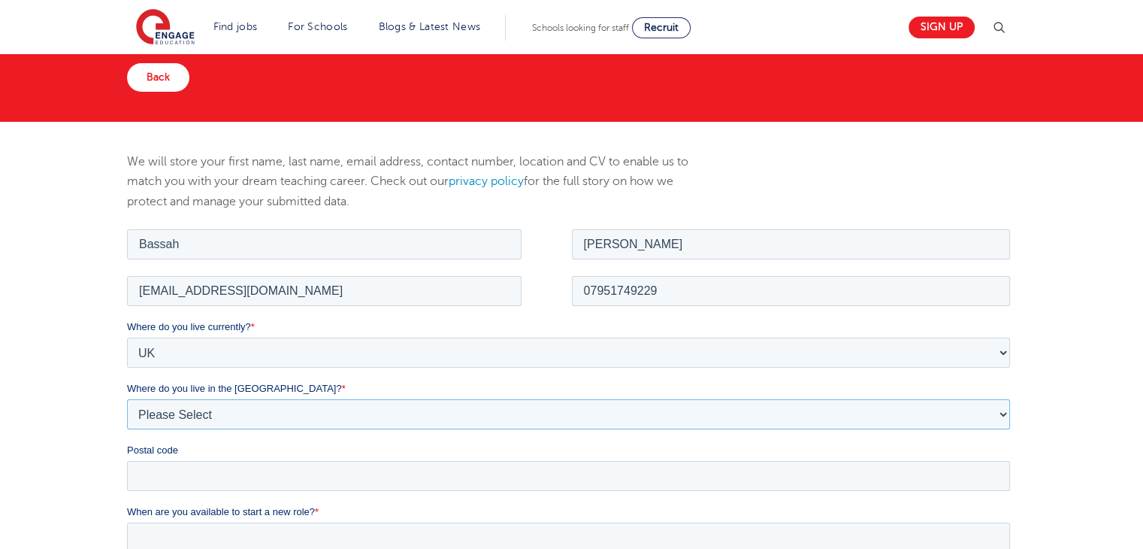
click at [404, 414] on select "Please Select Overseas Barnsley Bedfordshire Berkshire Bournemouth Bracknell Fo…" at bounding box center [568, 413] width 883 height 30
select select "London"
click at [127, 398] on select "Please Select Overseas Barnsley Bedfordshire Berkshire Bournemouth Bracknell Fo…" at bounding box center [568, 413] width 883 height 30
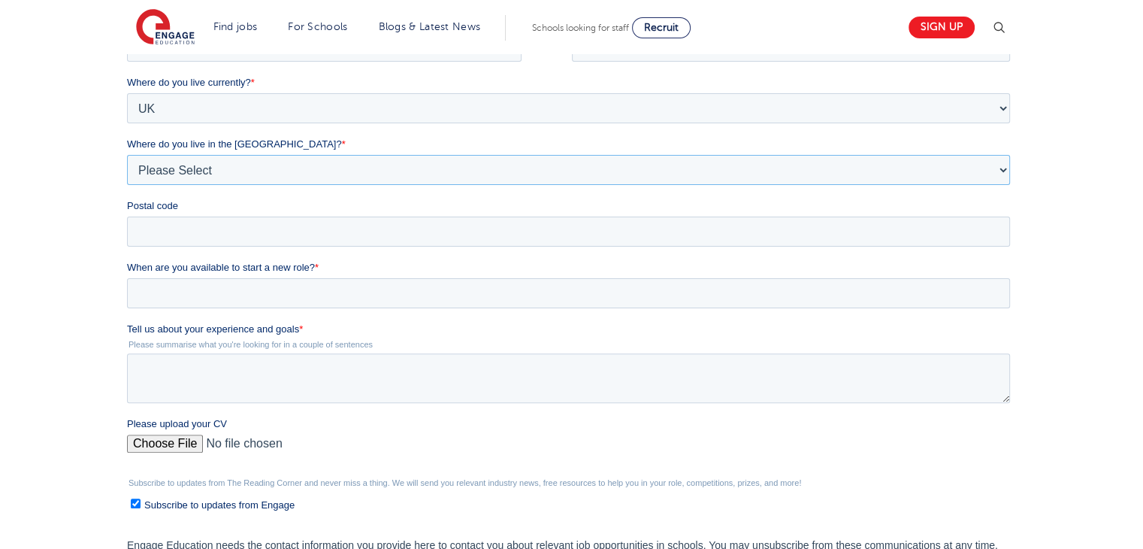
scroll to position [385, 0]
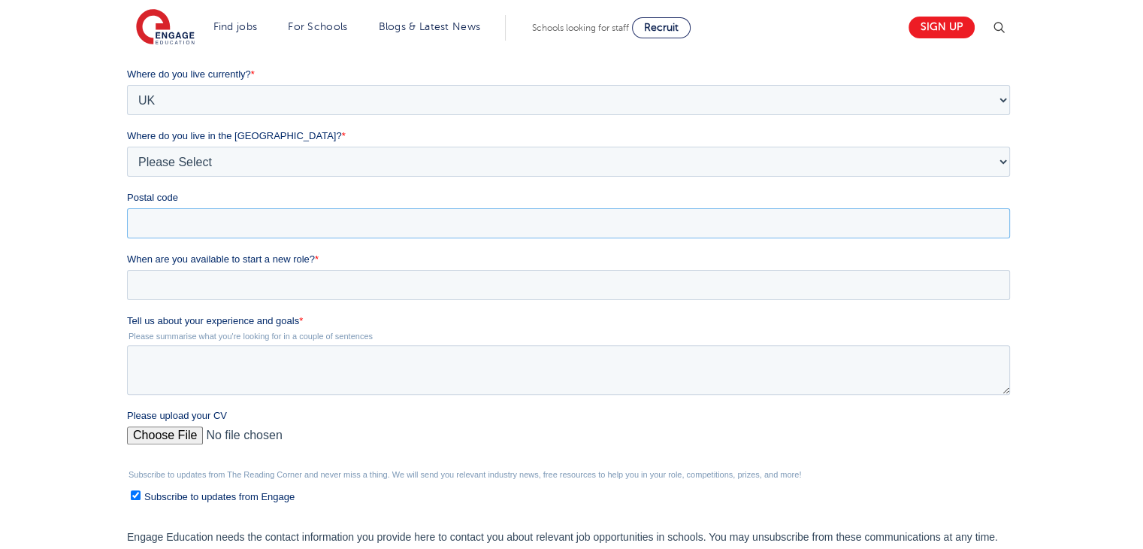
click at [872, 231] on input "Postal code" at bounding box center [568, 223] width 883 height 30
type input "E9 5HW"
click at [329, 291] on input "When are you available to start a new role? *" at bounding box center [568, 285] width 883 height 30
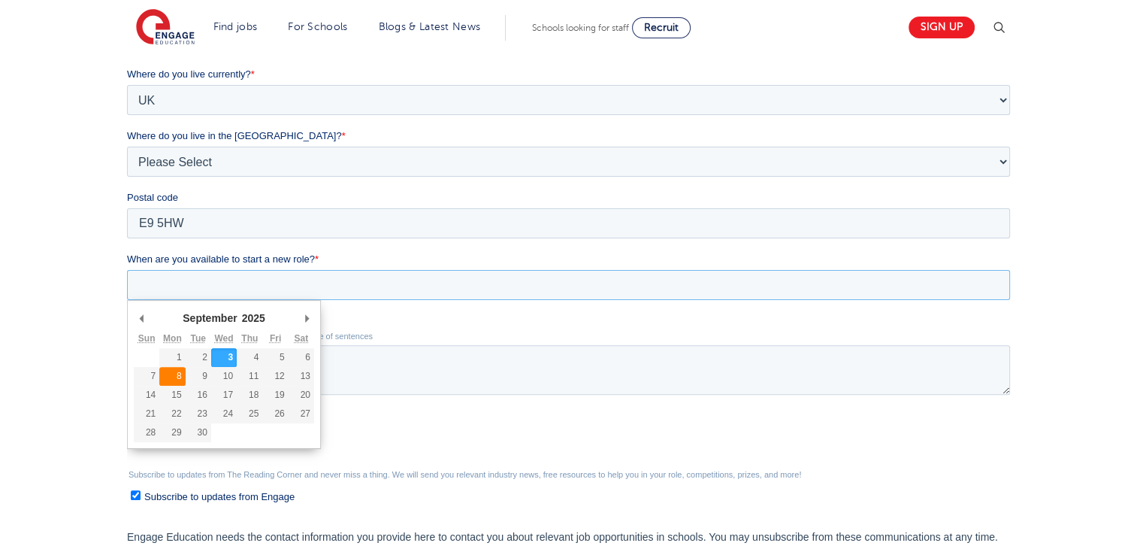
type div "2025-09-08"
type input "2025/09/08"
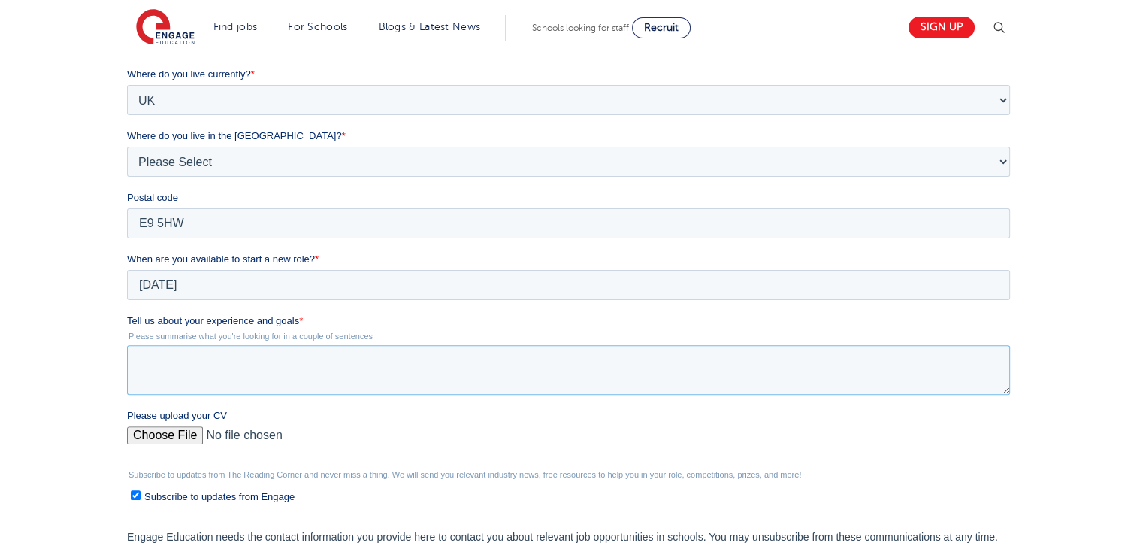
click at [218, 373] on textarea "Tell us about your experience and goals *" at bounding box center [568, 370] width 883 height 50
paste textarea "I have valuable experience working with young people through both professional …"
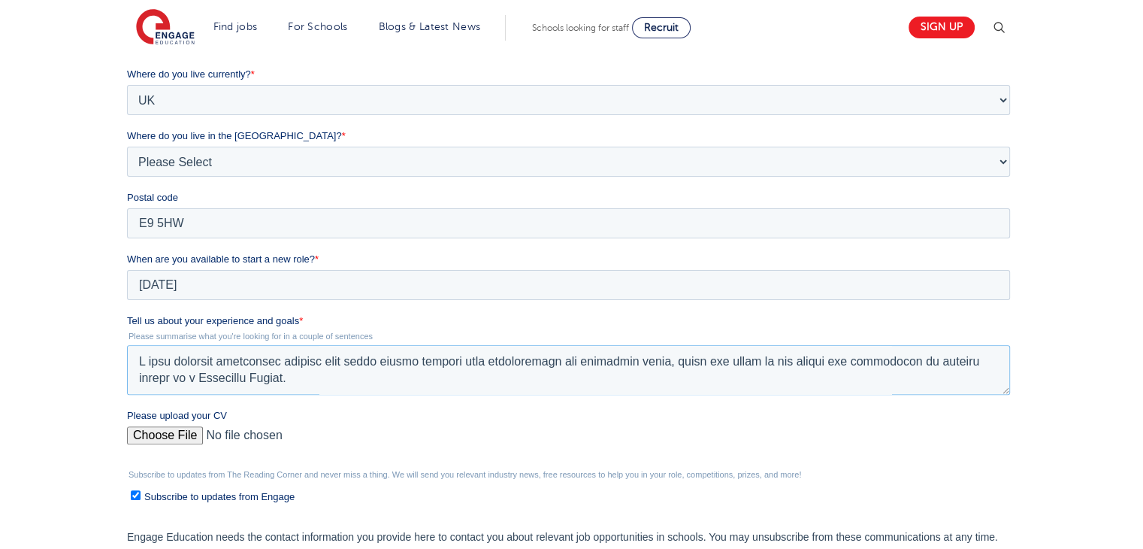
scroll to position [256, 0]
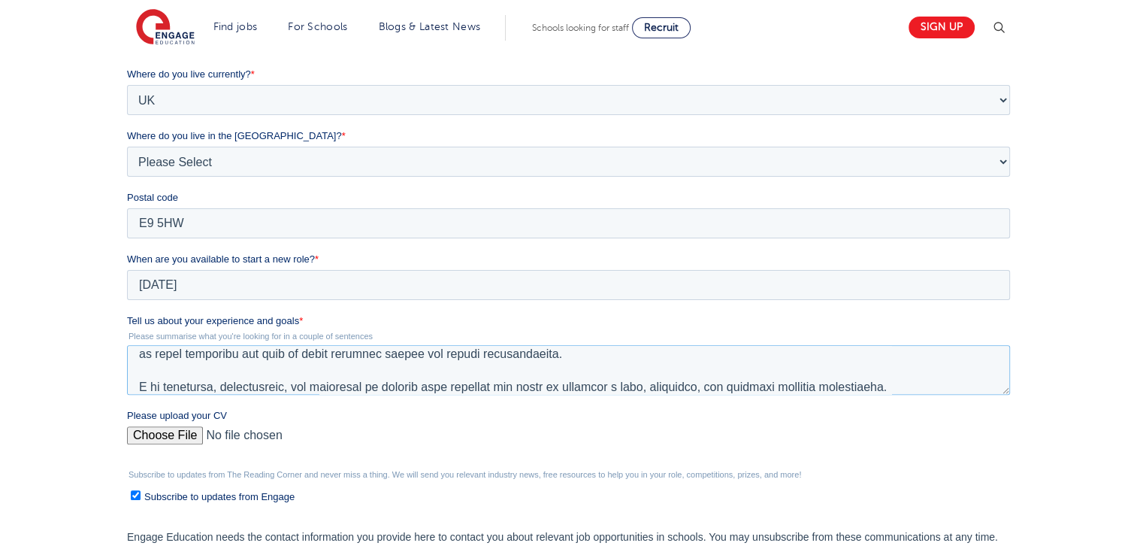
type textarea "I have valuable experience working with young people through both professional …"
click at [175, 432] on input "Please upload your CV" at bounding box center [568, 441] width 883 height 30
type input "C:\fakepath\Behaviour mentor.pdf"
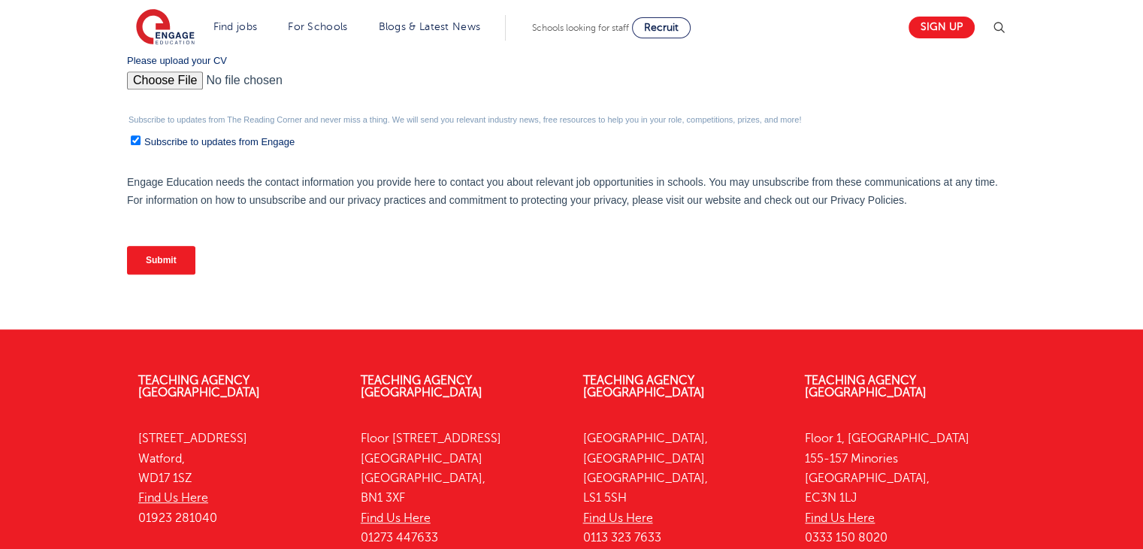
scroll to position [758, 0]
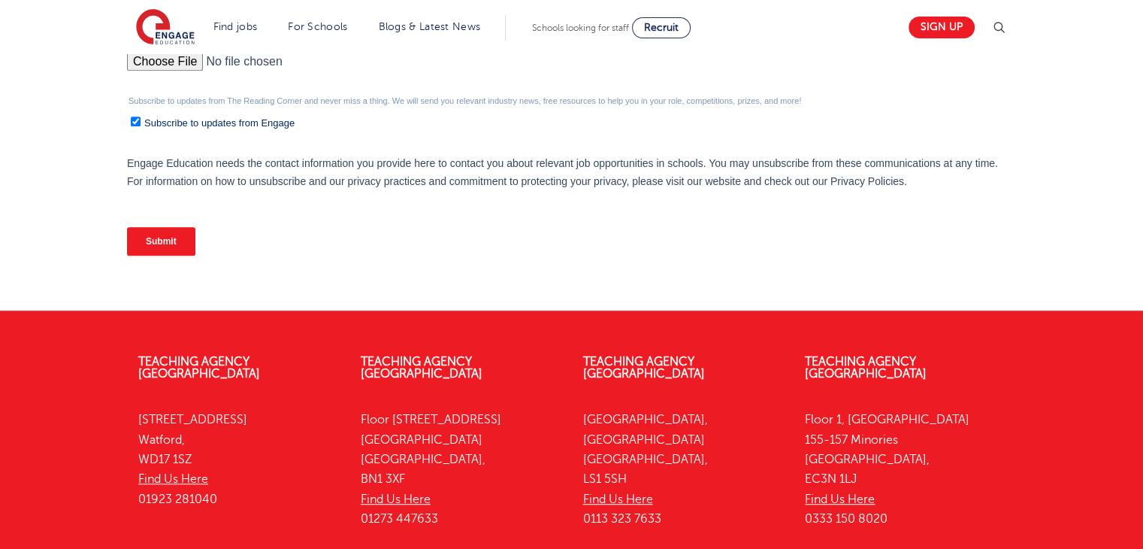
click at [127, 125] on ul "Subscribe to updates from Engage" at bounding box center [568, 120] width 883 height 20
click at [132, 125] on input "Subscribe to updates from Engage" at bounding box center [136, 122] width 10 height 10
checkbox input "false"
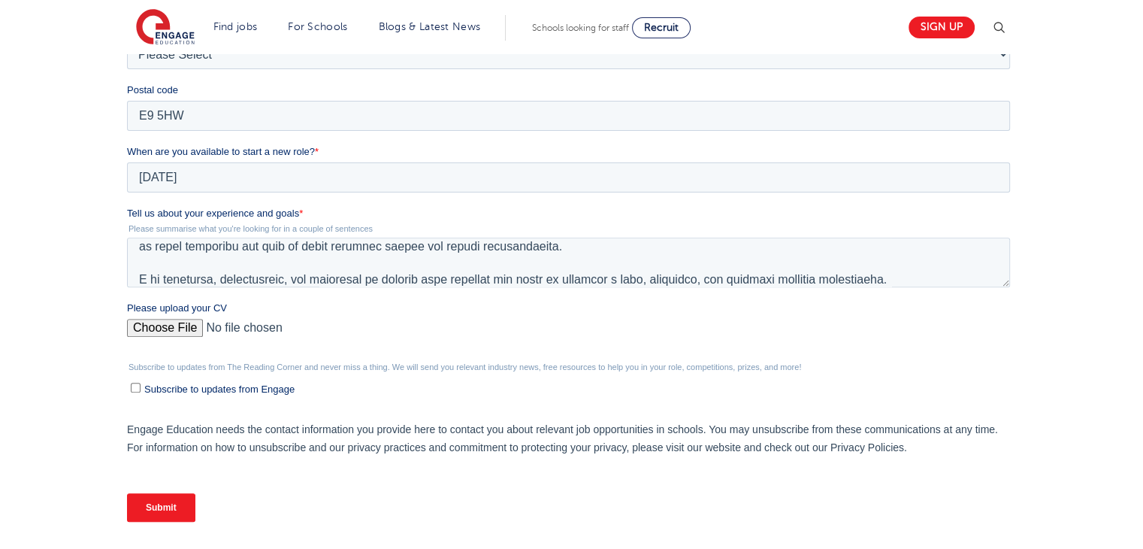
scroll to position [491, 0]
click at [132, 510] on input "Submit" at bounding box center [161, 509] width 68 height 29
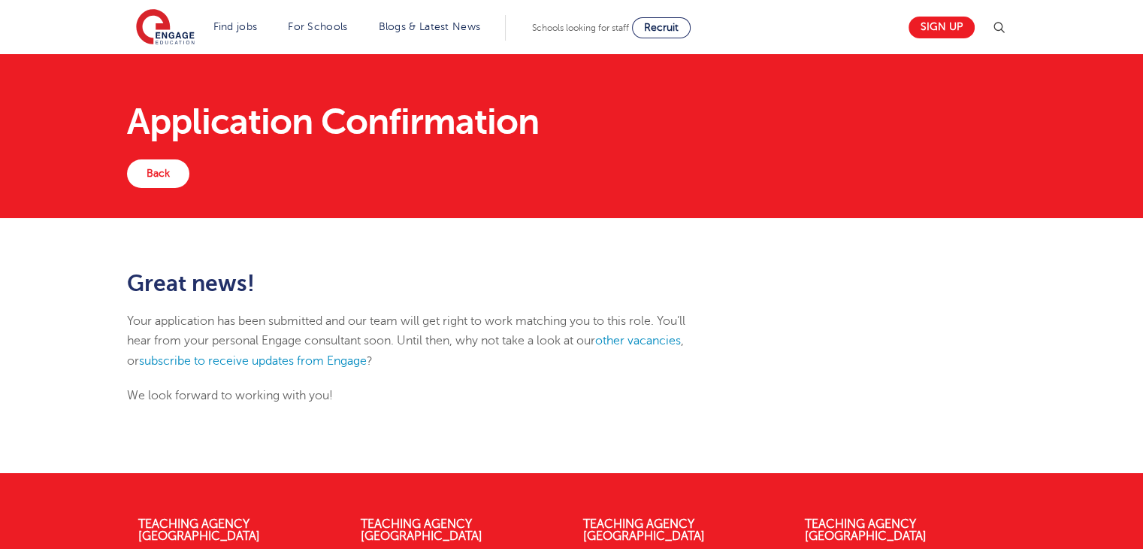
click at [492, 404] on p "We look forward to working with you!" at bounding box center [420, 396] width 586 height 20
